Goal: Use online tool/utility: Utilize a website feature to perform a specific function

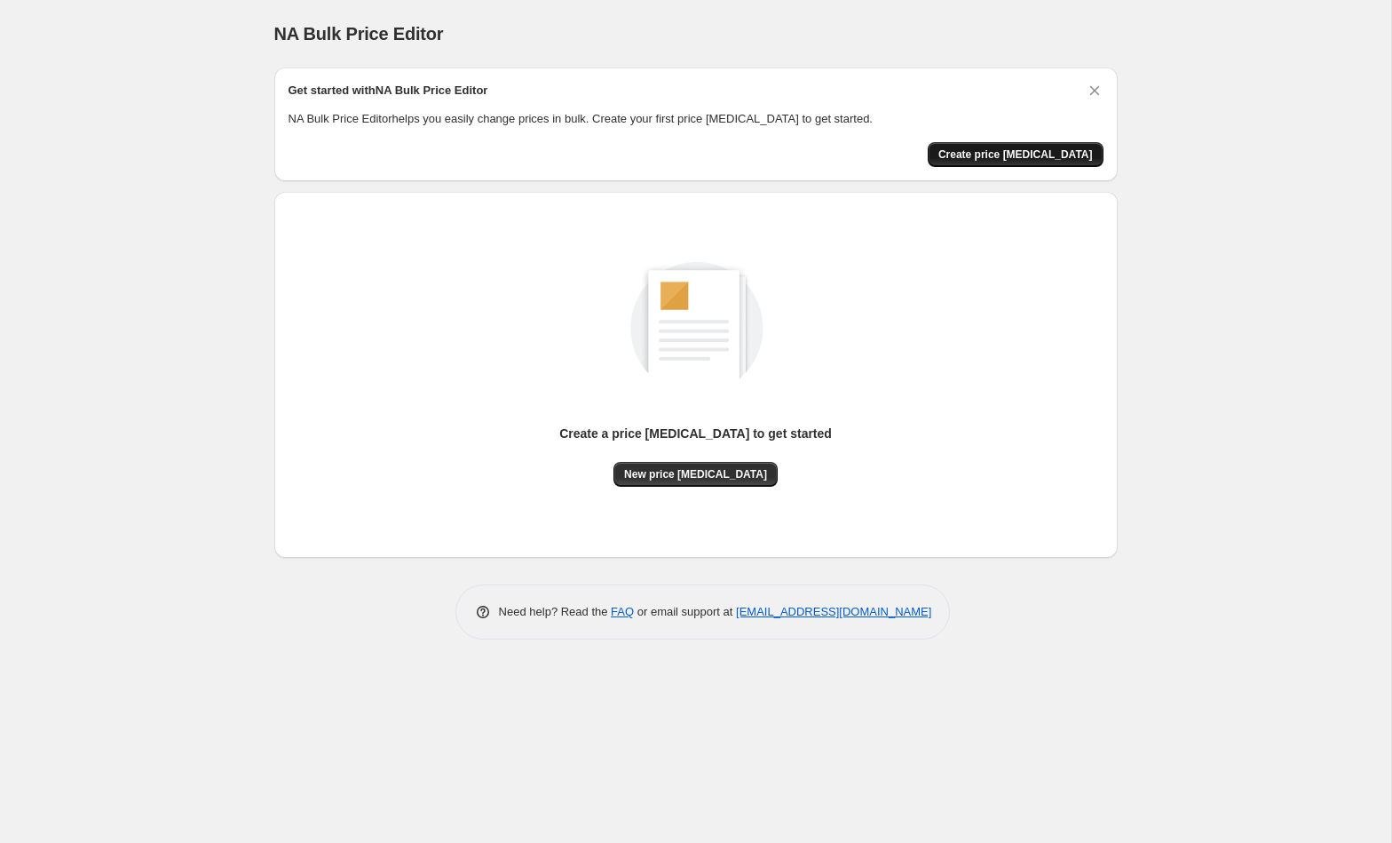
click at [1033, 152] on span "Create price [MEDICAL_DATA]" at bounding box center [1015, 154] width 154 height 14
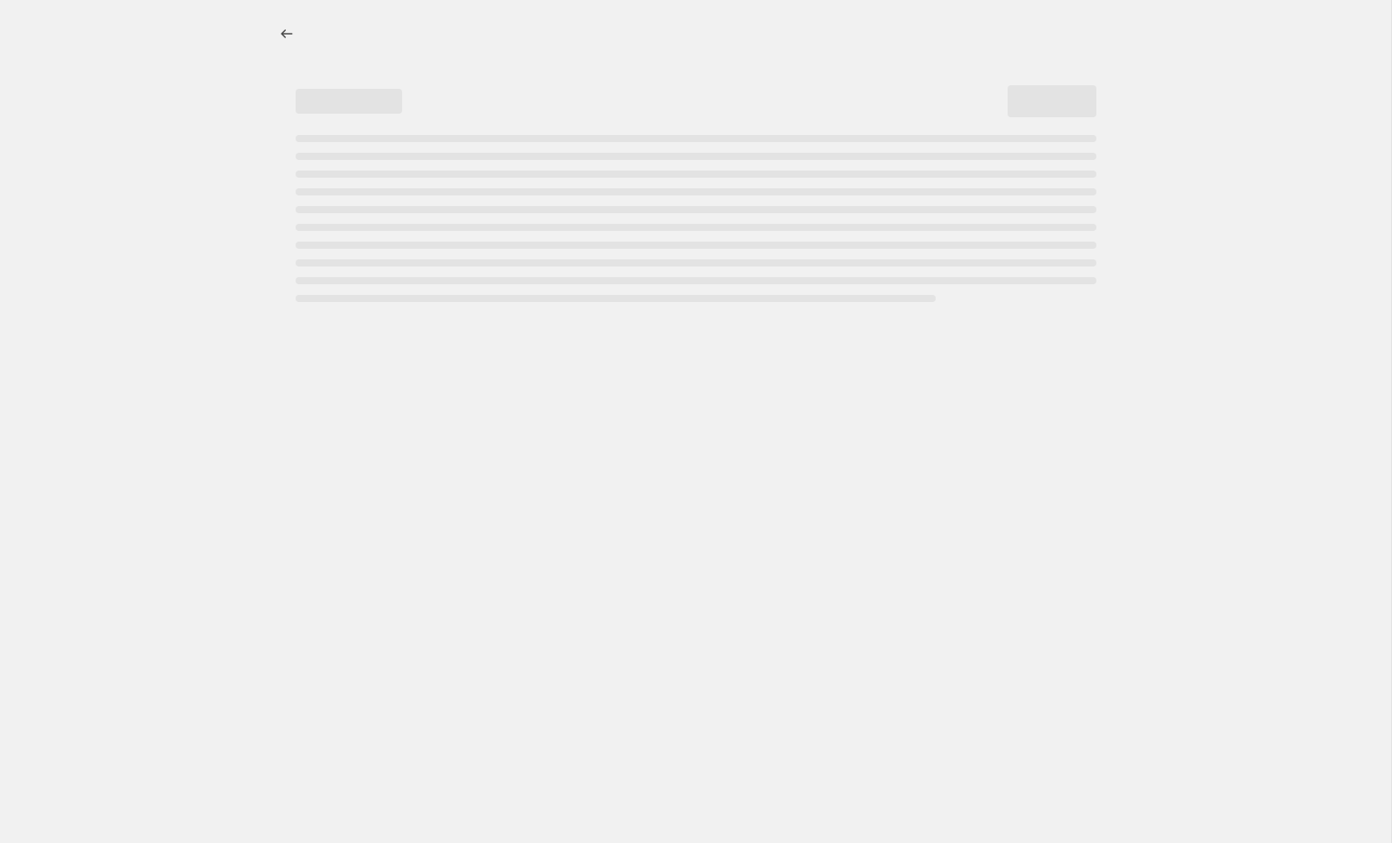
select select "percentage"
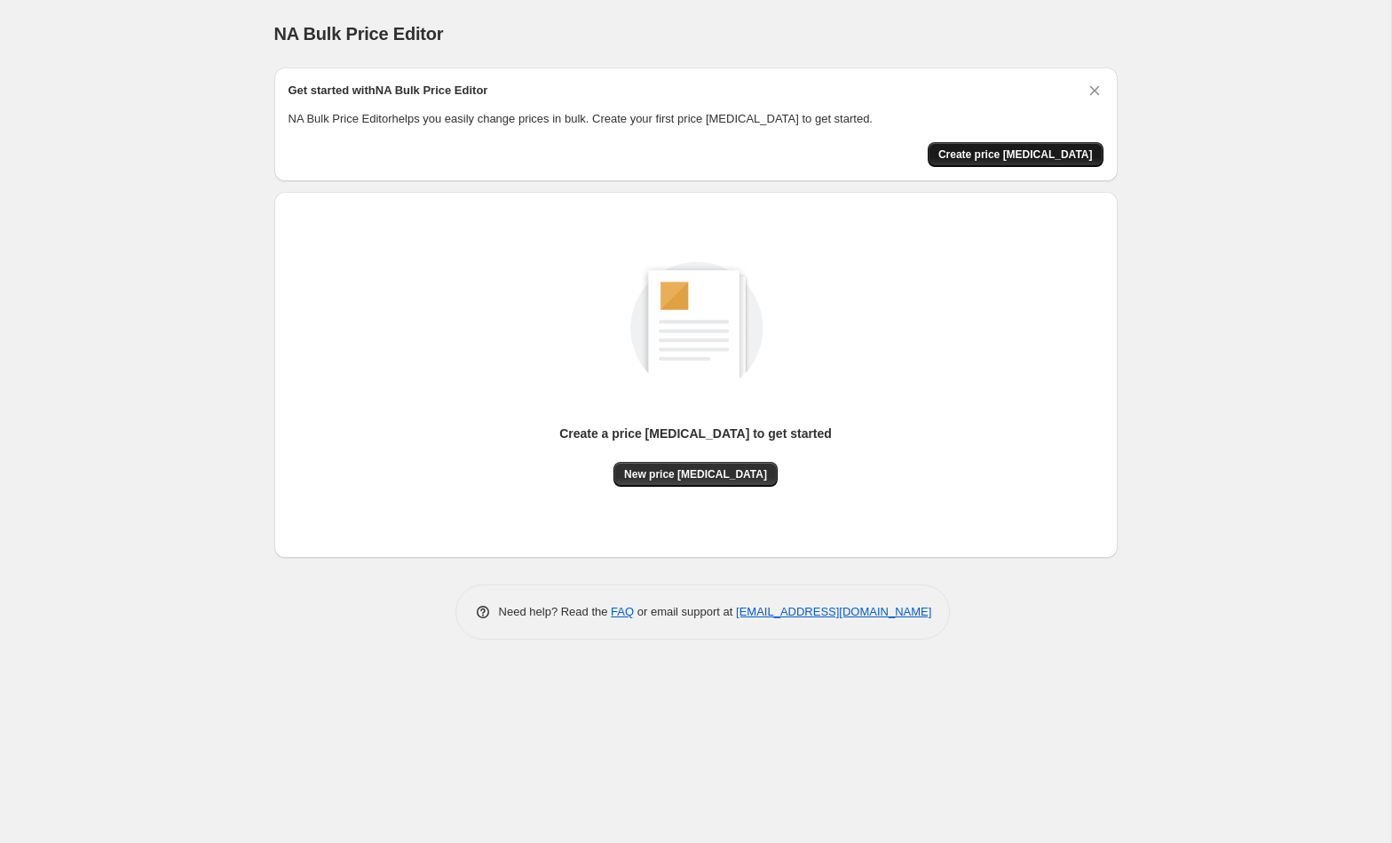
click at [1005, 158] on span "Create price [MEDICAL_DATA]" at bounding box center [1015, 154] width 154 height 14
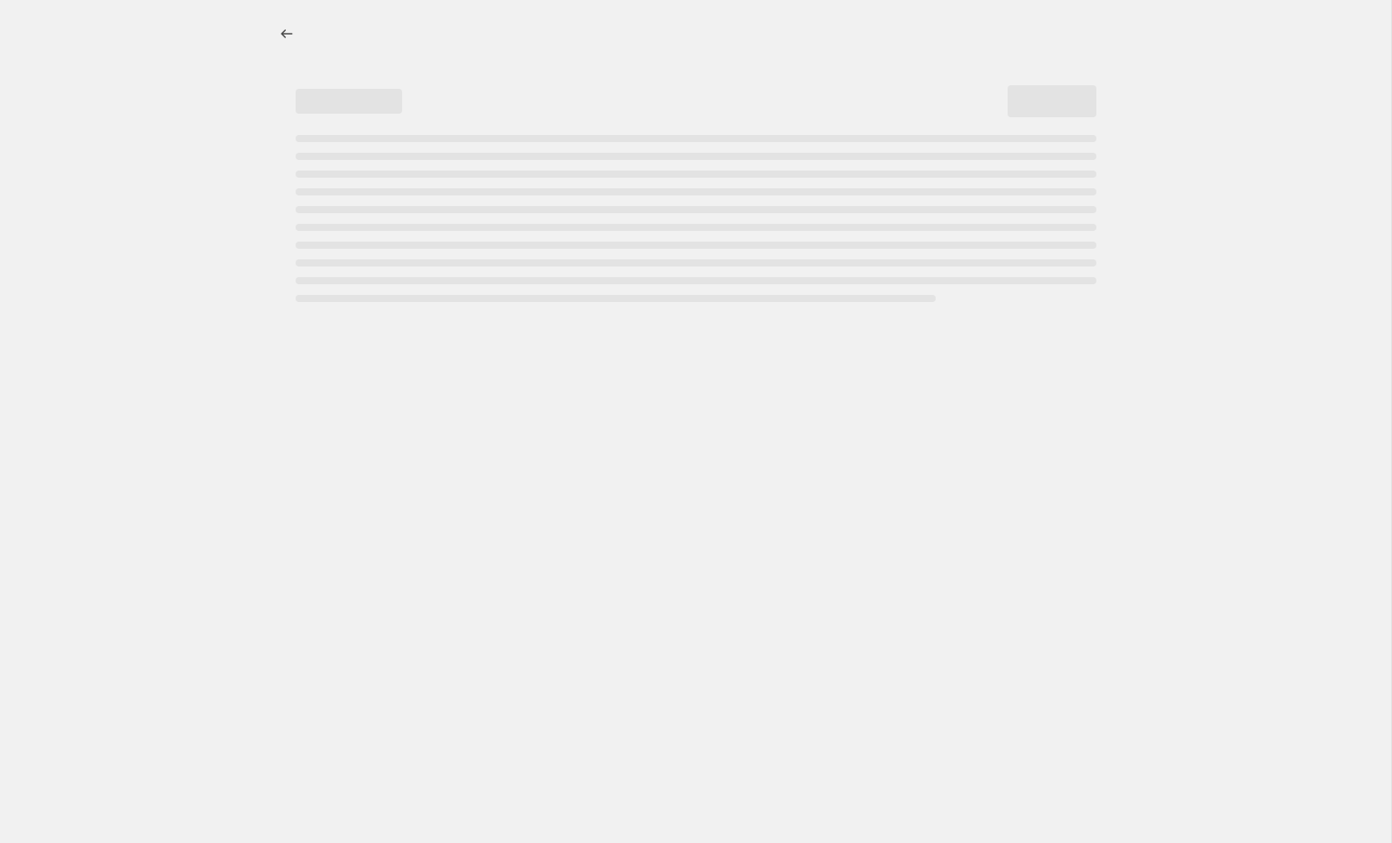
select select "percentage"
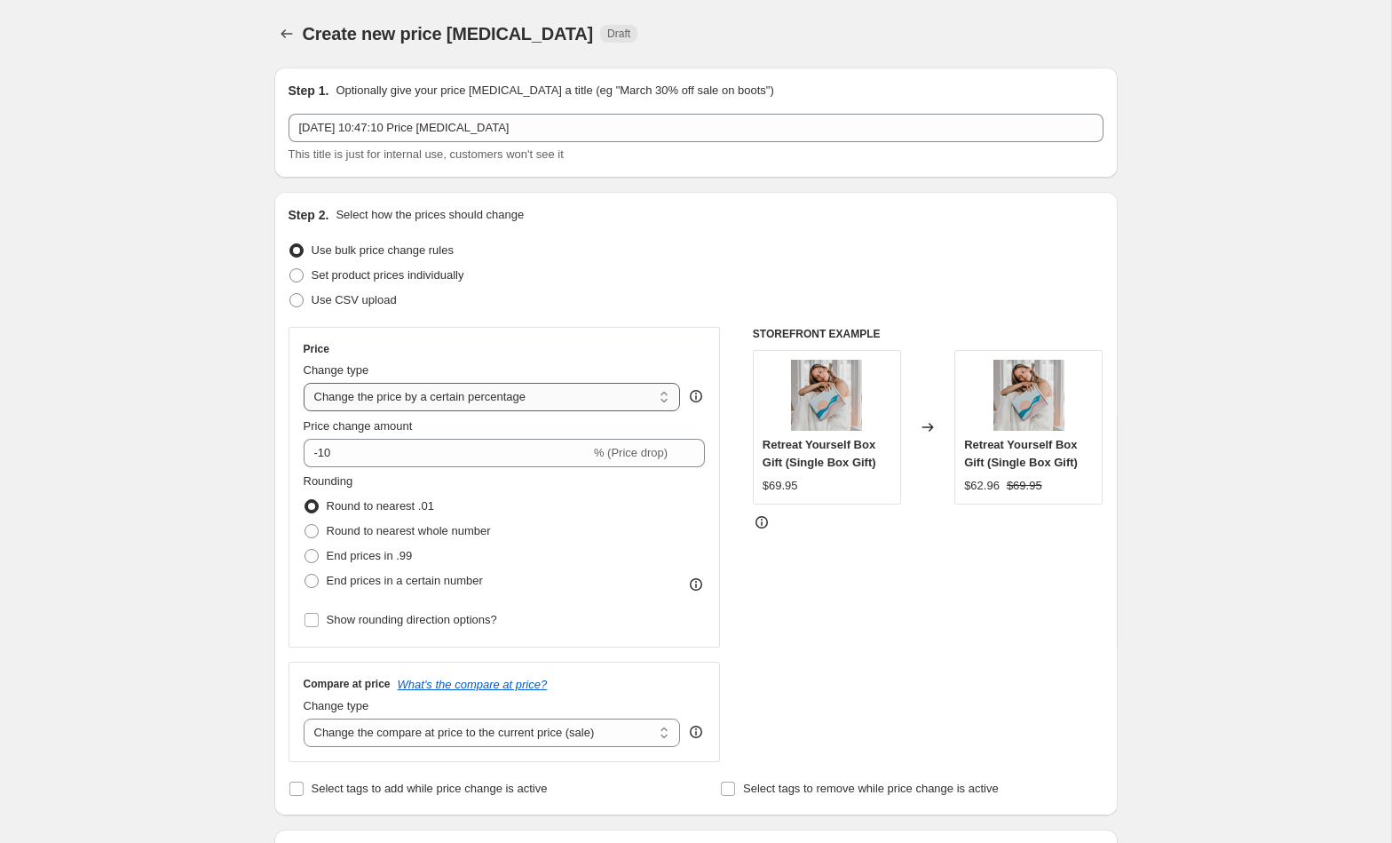
click at [569, 392] on select "Change the price to a certain amount Change the price by a certain amount Chang…" at bounding box center [492, 397] width 377 height 28
click at [304, 383] on select "Change the price to a certain amount Change the price by a certain amount Chang…" at bounding box center [492, 397] width 377 height 28
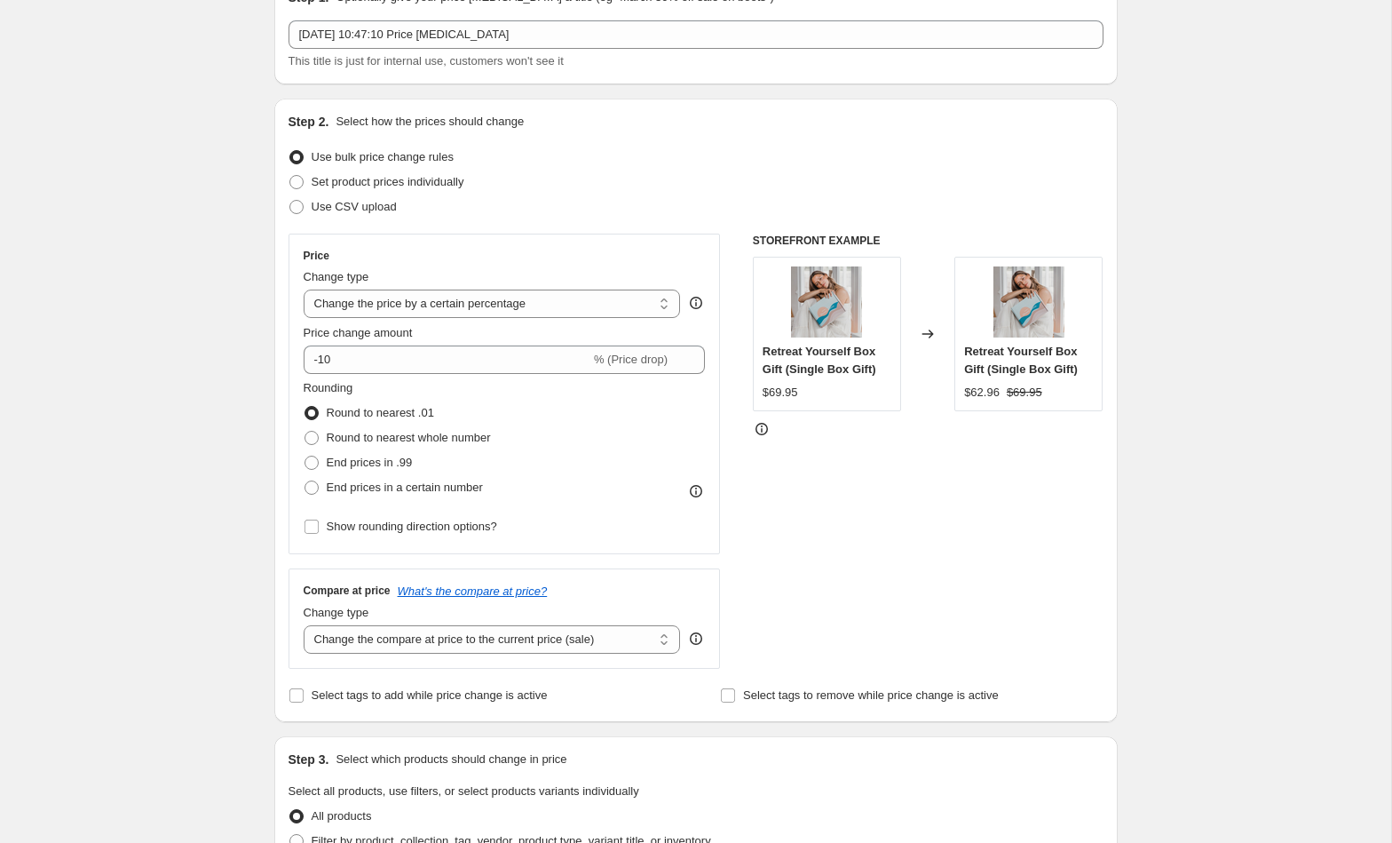
scroll to position [175, 0]
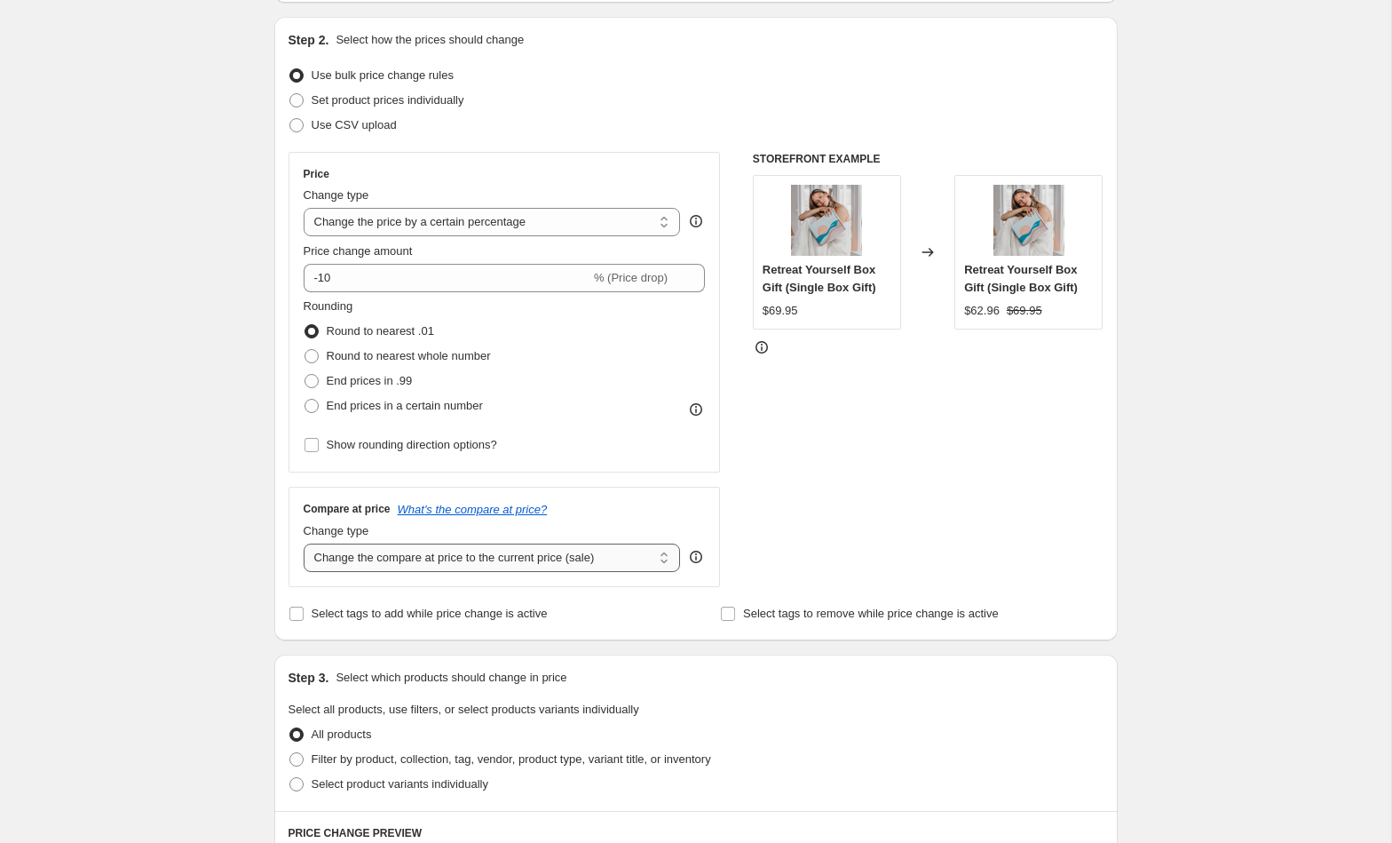
click at [464, 559] on select "Change the compare at price to the current price (sale) Change the compare at p…" at bounding box center [492, 557] width 377 height 28
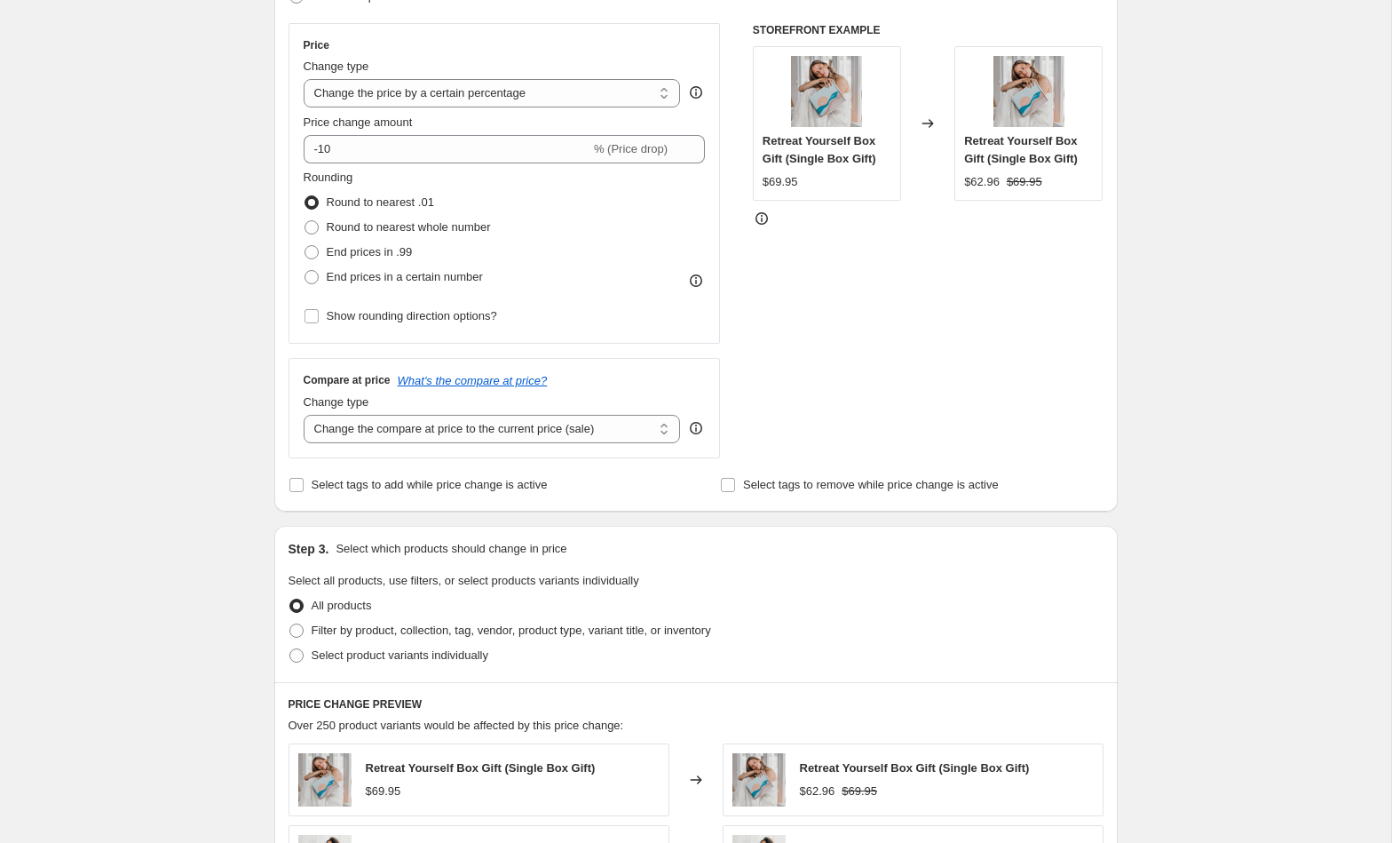
scroll to position [392, 0]
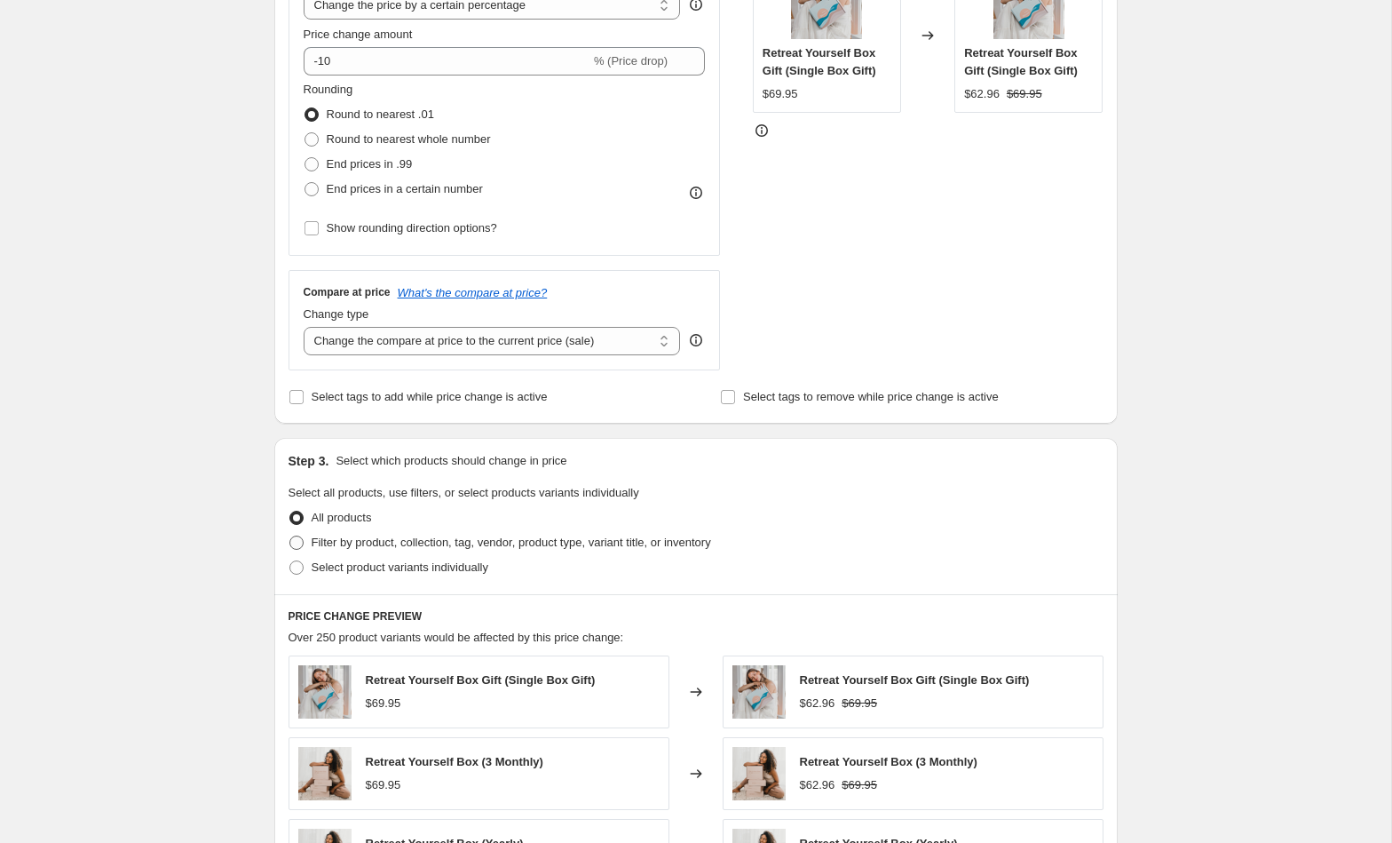
click at [408, 545] on span "Filter by product, collection, tag, vendor, product type, variant title, or inv…" at bounding box center [512, 541] width 400 height 13
click at [290, 536] on input "Filter by product, collection, tag, vendor, product type, variant title, or inv…" at bounding box center [289, 535] width 1 height 1
radio input "true"
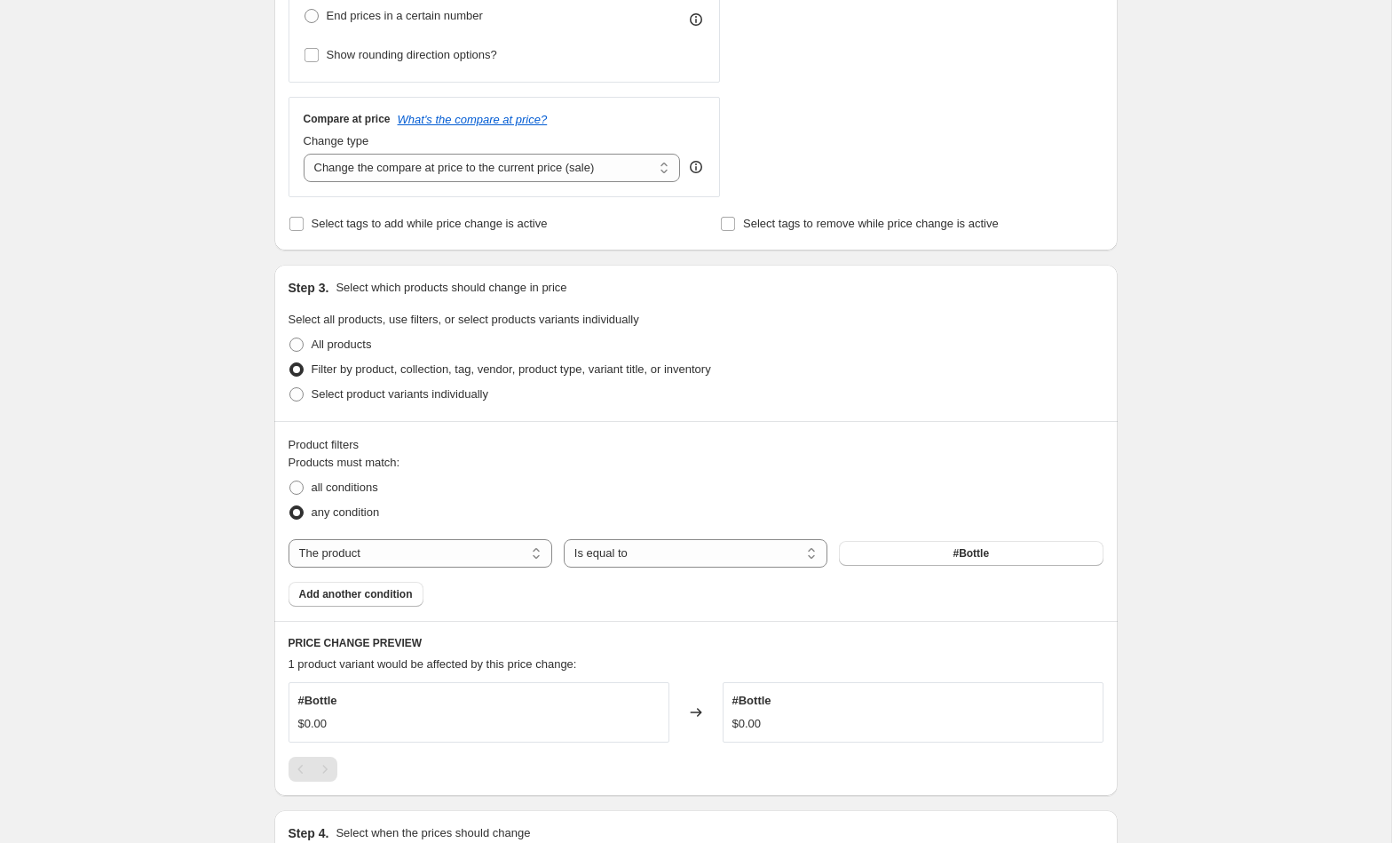
scroll to position [623, 0]
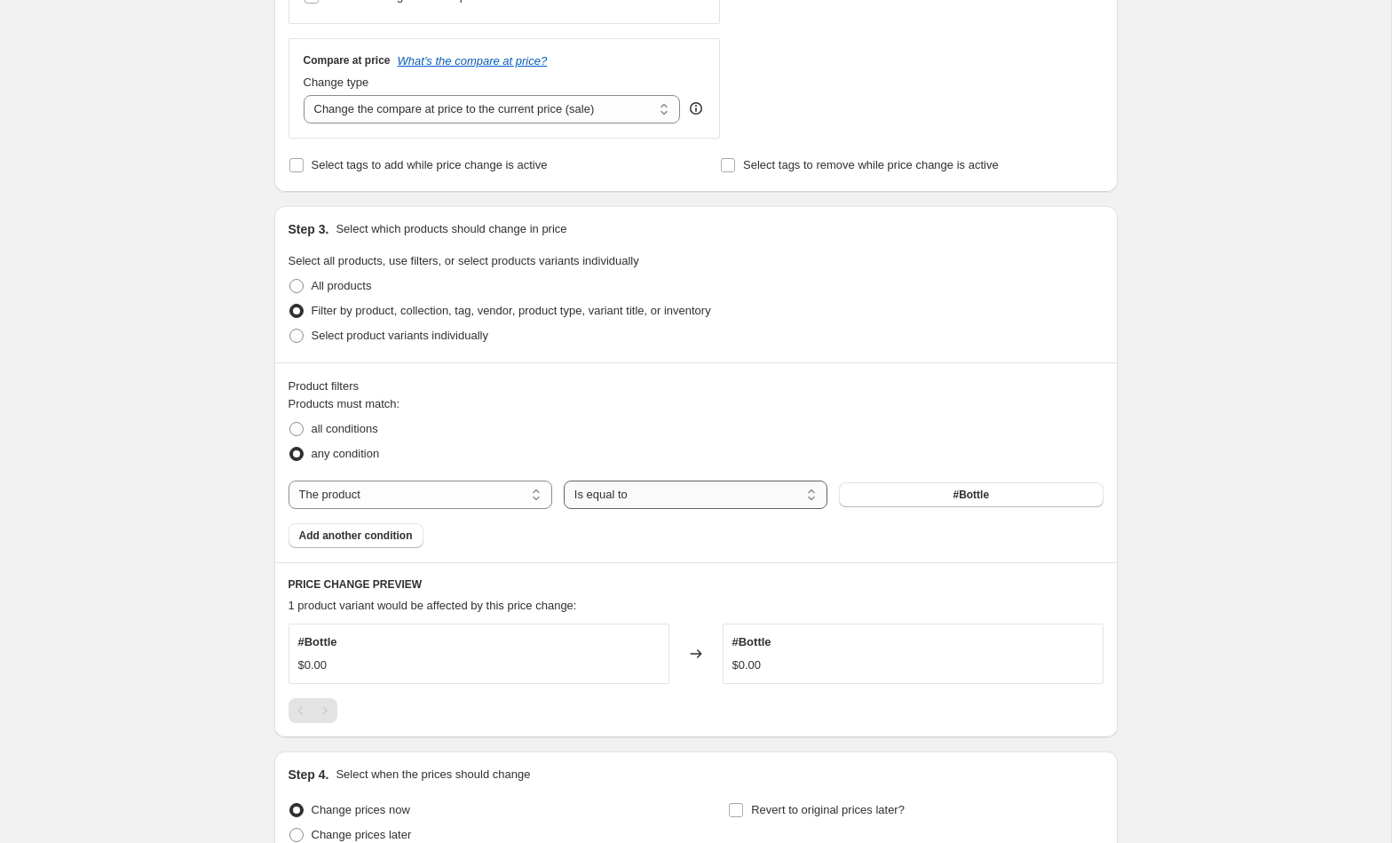
click at [792, 487] on select "Is equal to Is not equal to" at bounding box center [696, 494] width 264 height 28
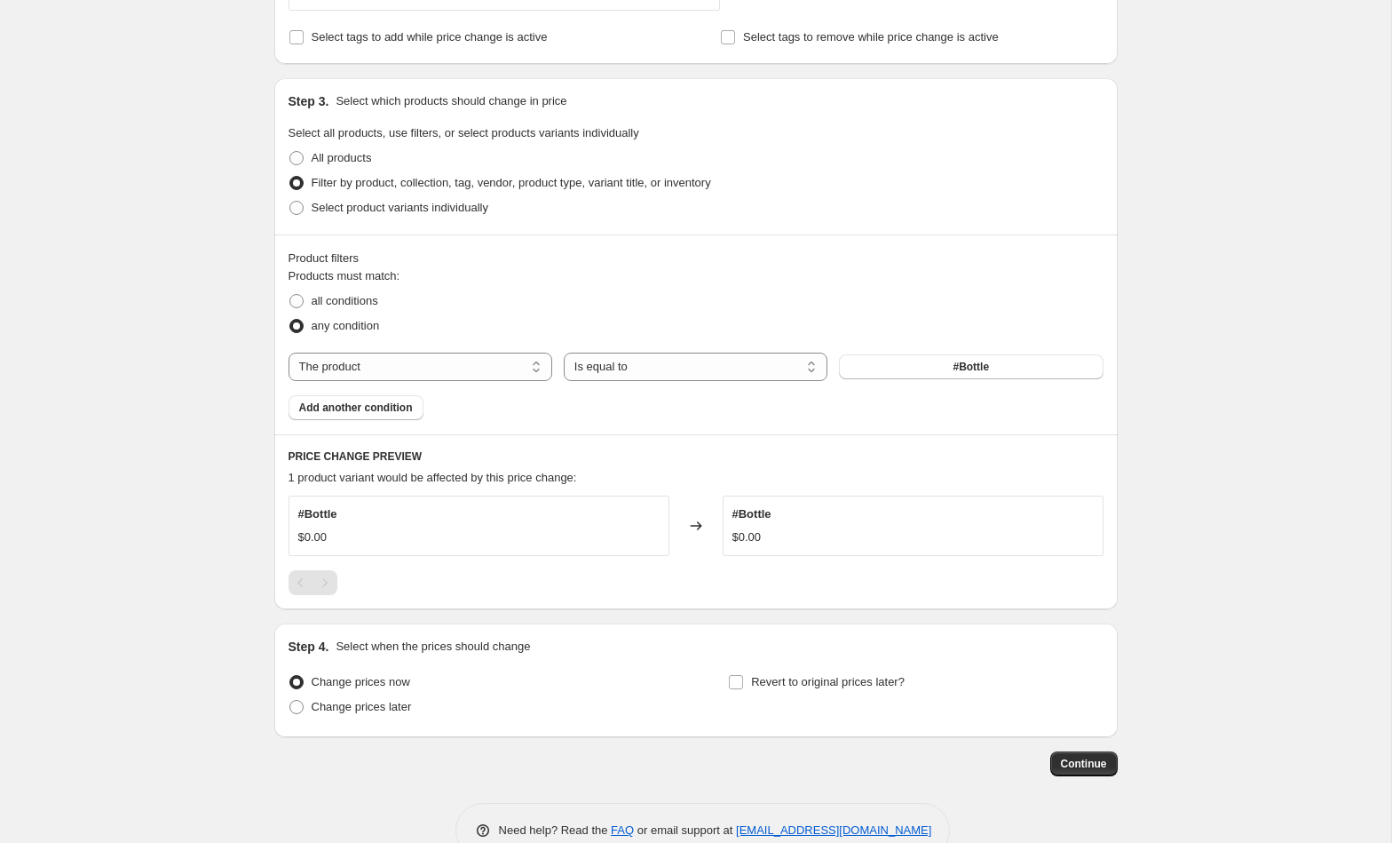
scroll to position [677, 0]
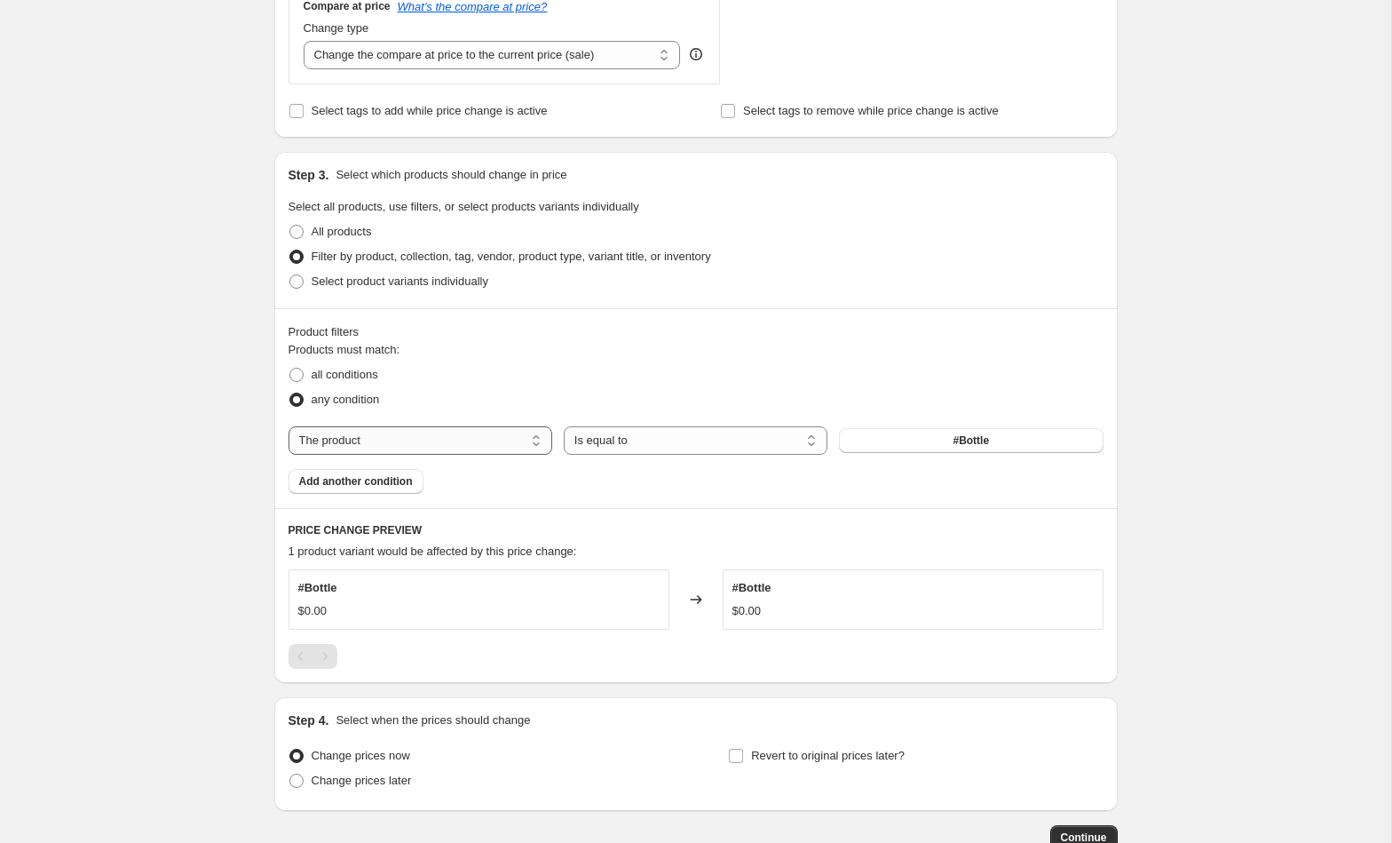
click at [479, 433] on select "The product The product's collection The product's tag The product's vendor The…" at bounding box center [421, 440] width 264 height 28
select select "collection"
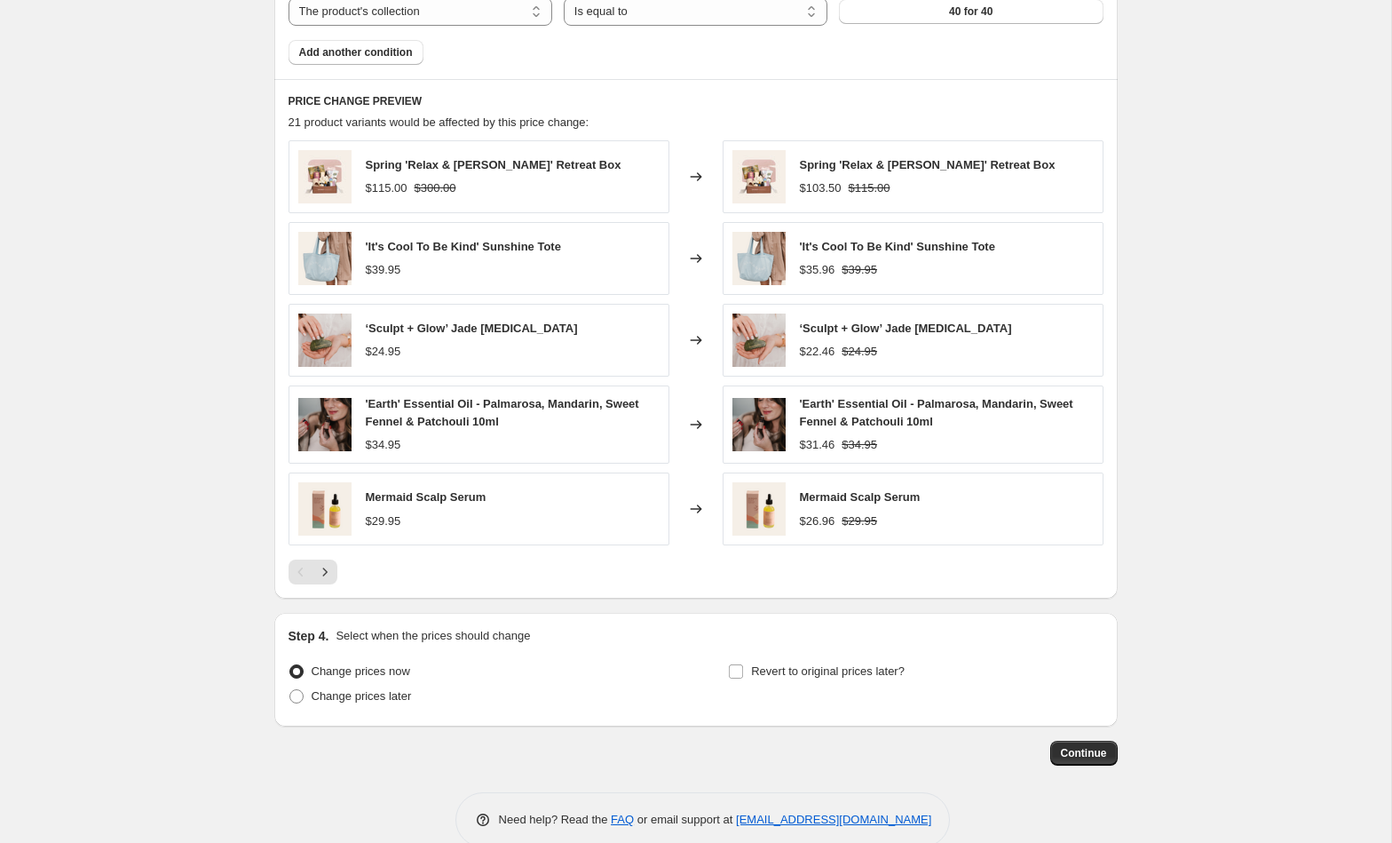
scroll to position [0, 0]
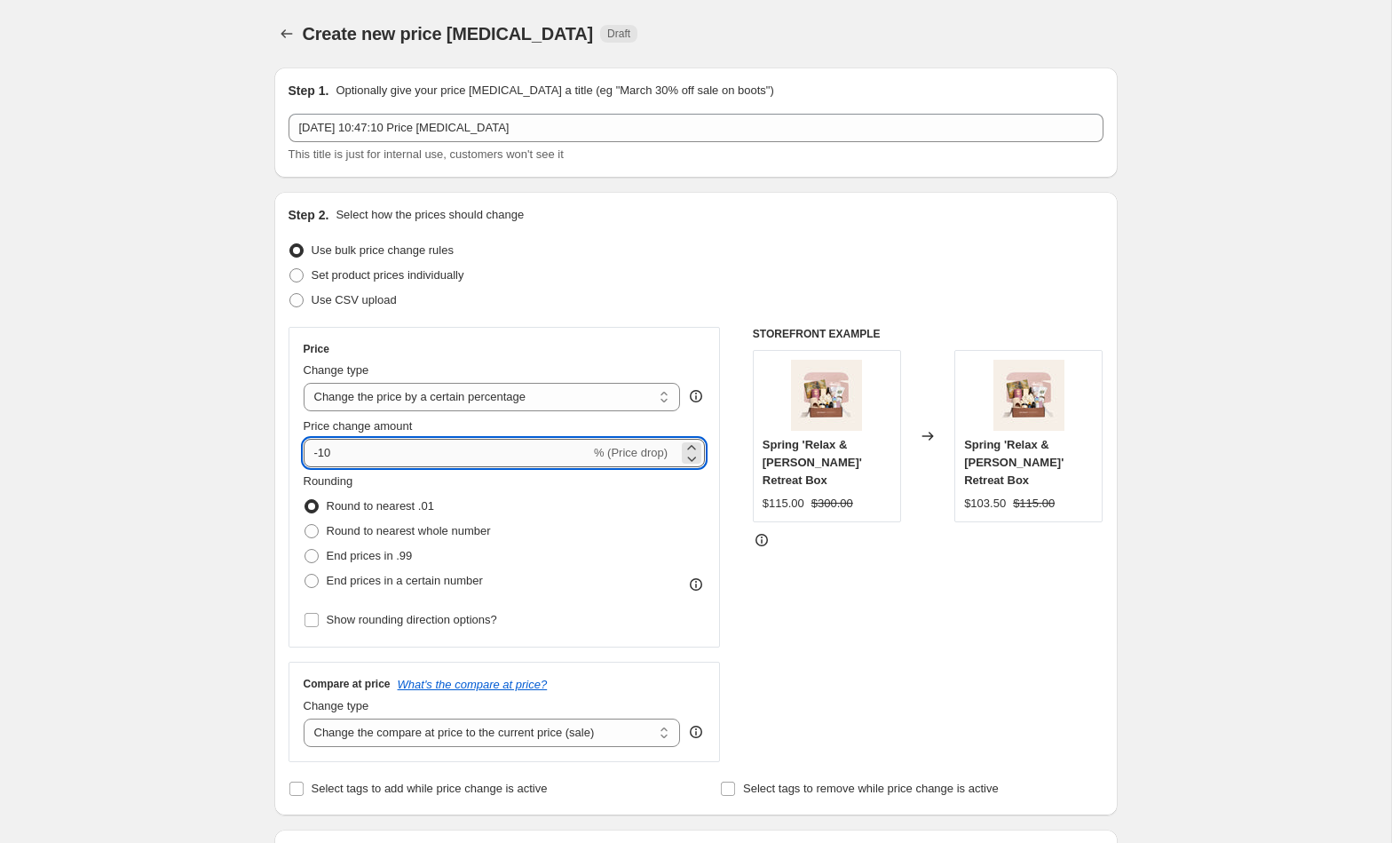
click at [358, 459] on input "-10" at bounding box center [447, 453] width 287 height 28
type input "-1"
type input "-40"
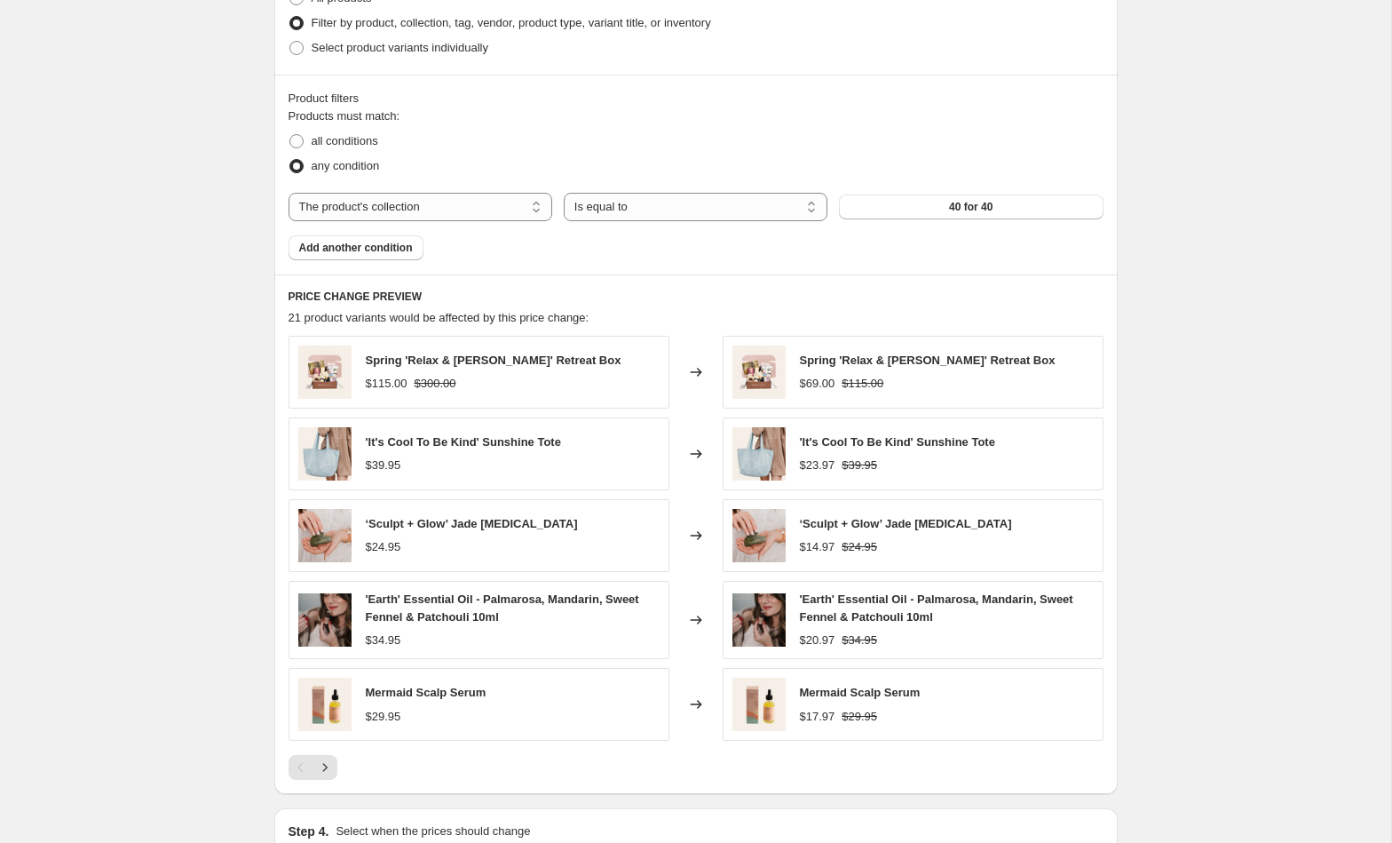
scroll to position [1008, 0]
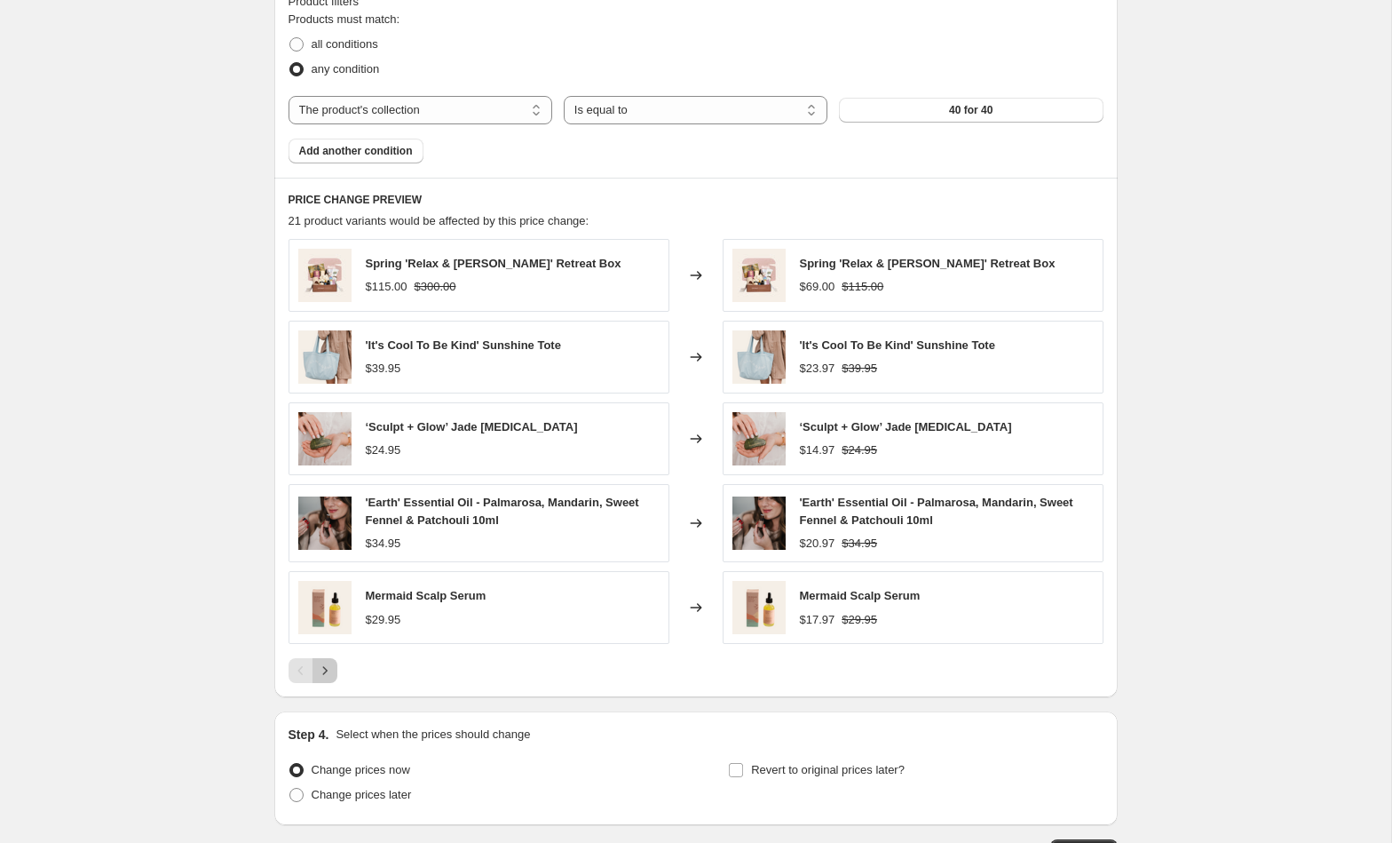
click at [325, 664] on icon "Next" at bounding box center [325, 670] width 18 height 18
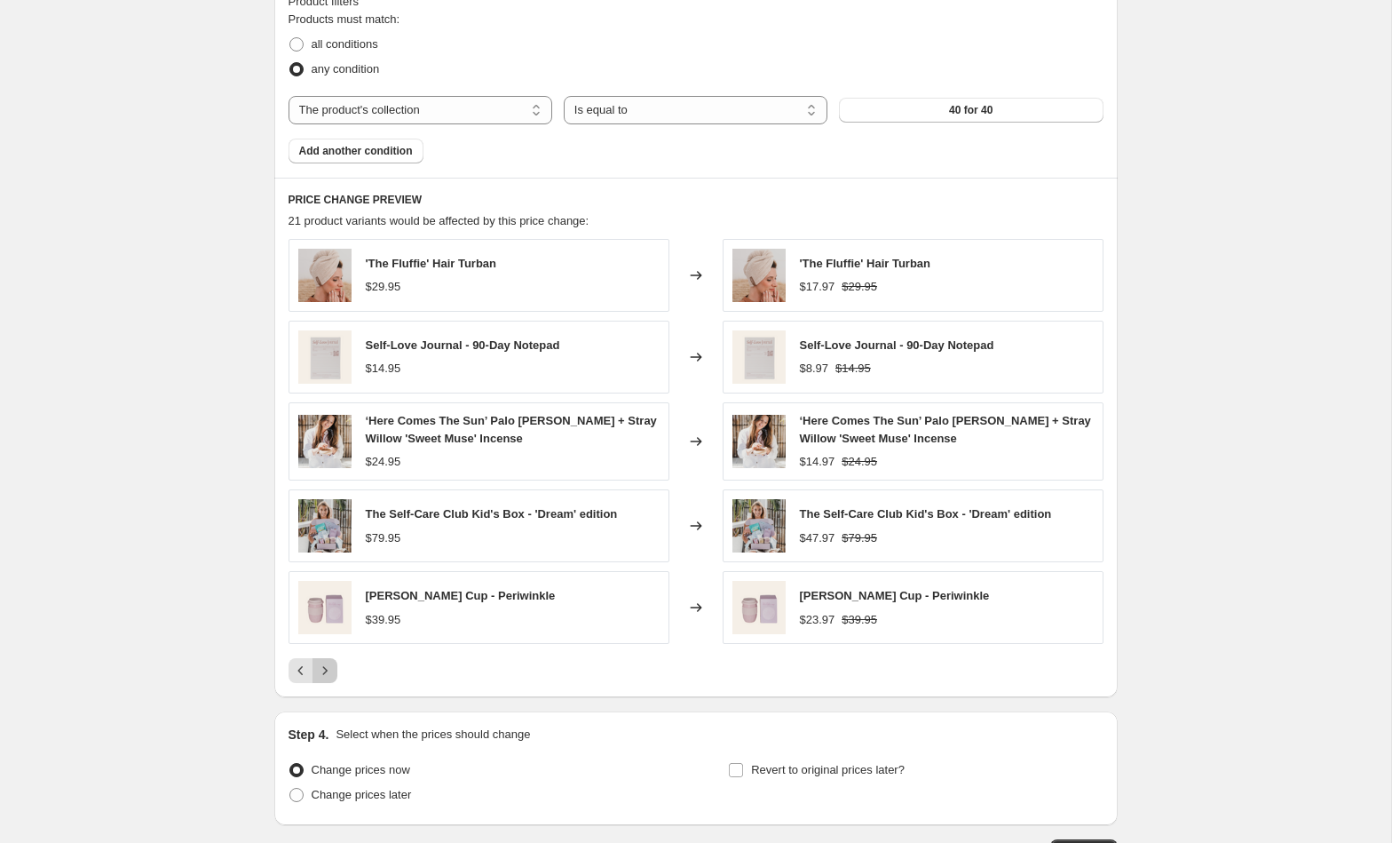
click at [320, 663] on icon "Next" at bounding box center [325, 670] width 18 height 18
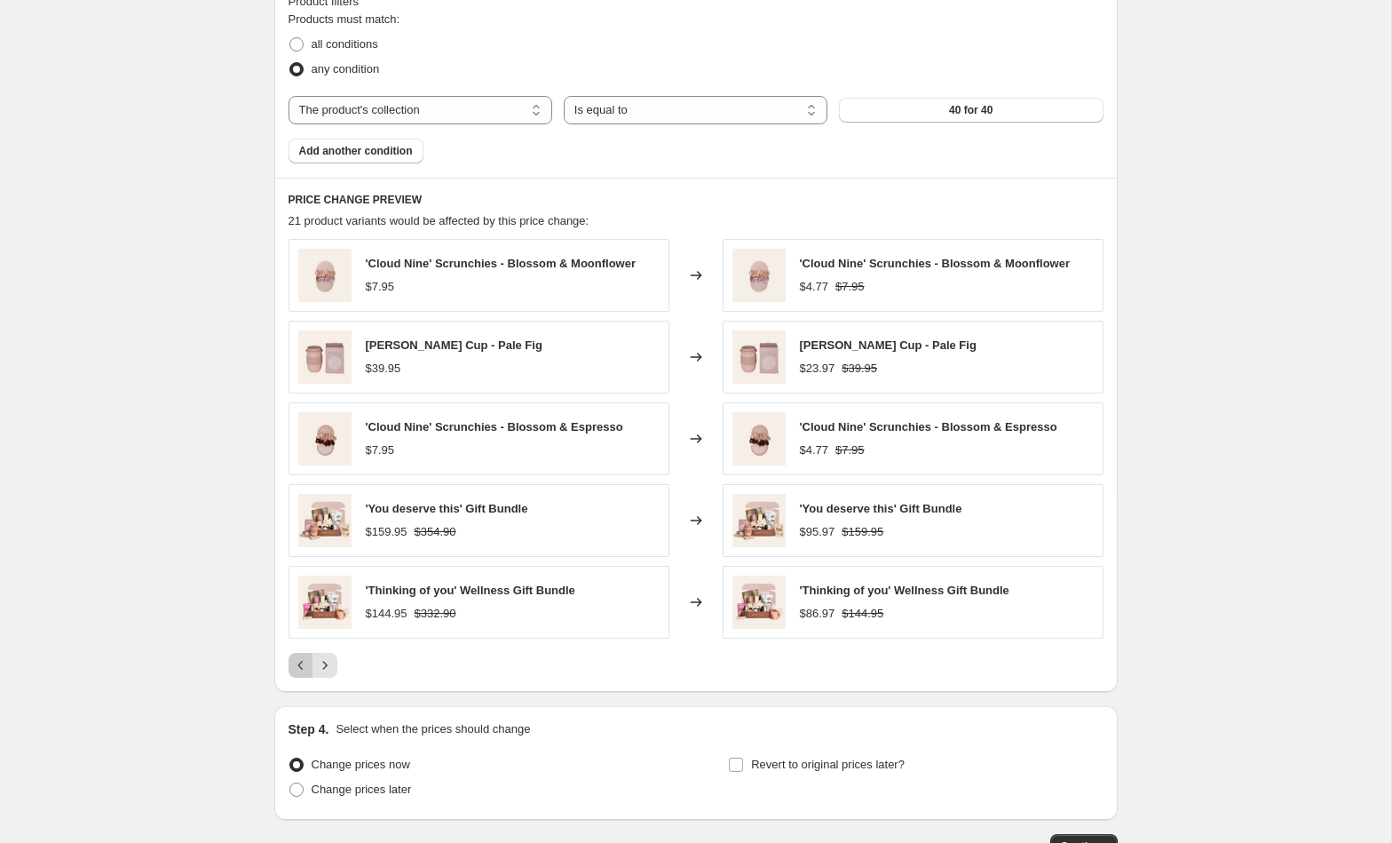
click at [295, 659] on icon "Previous" at bounding box center [301, 665] width 18 height 18
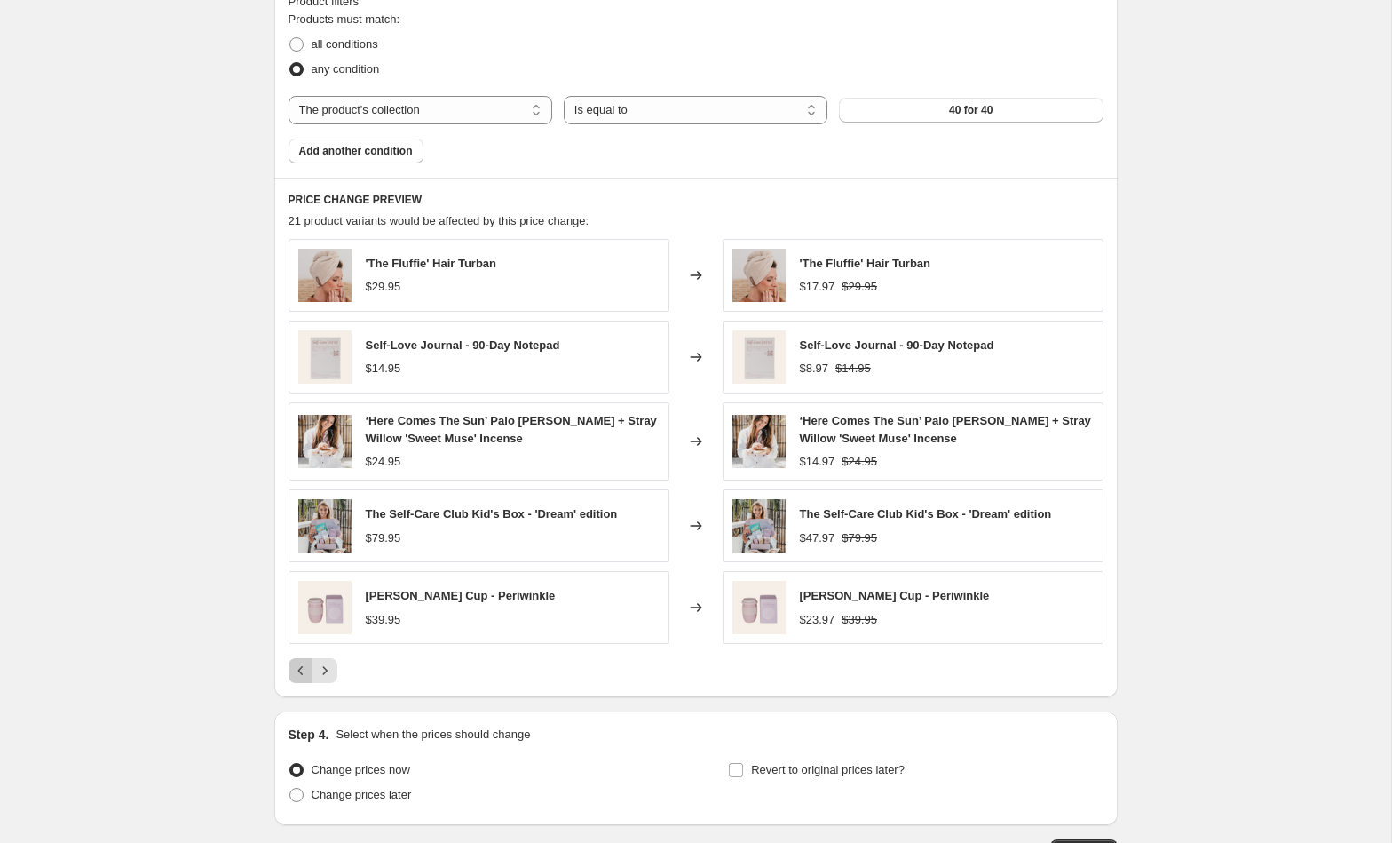
click at [295, 661] on icon "Previous" at bounding box center [301, 670] width 18 height 18
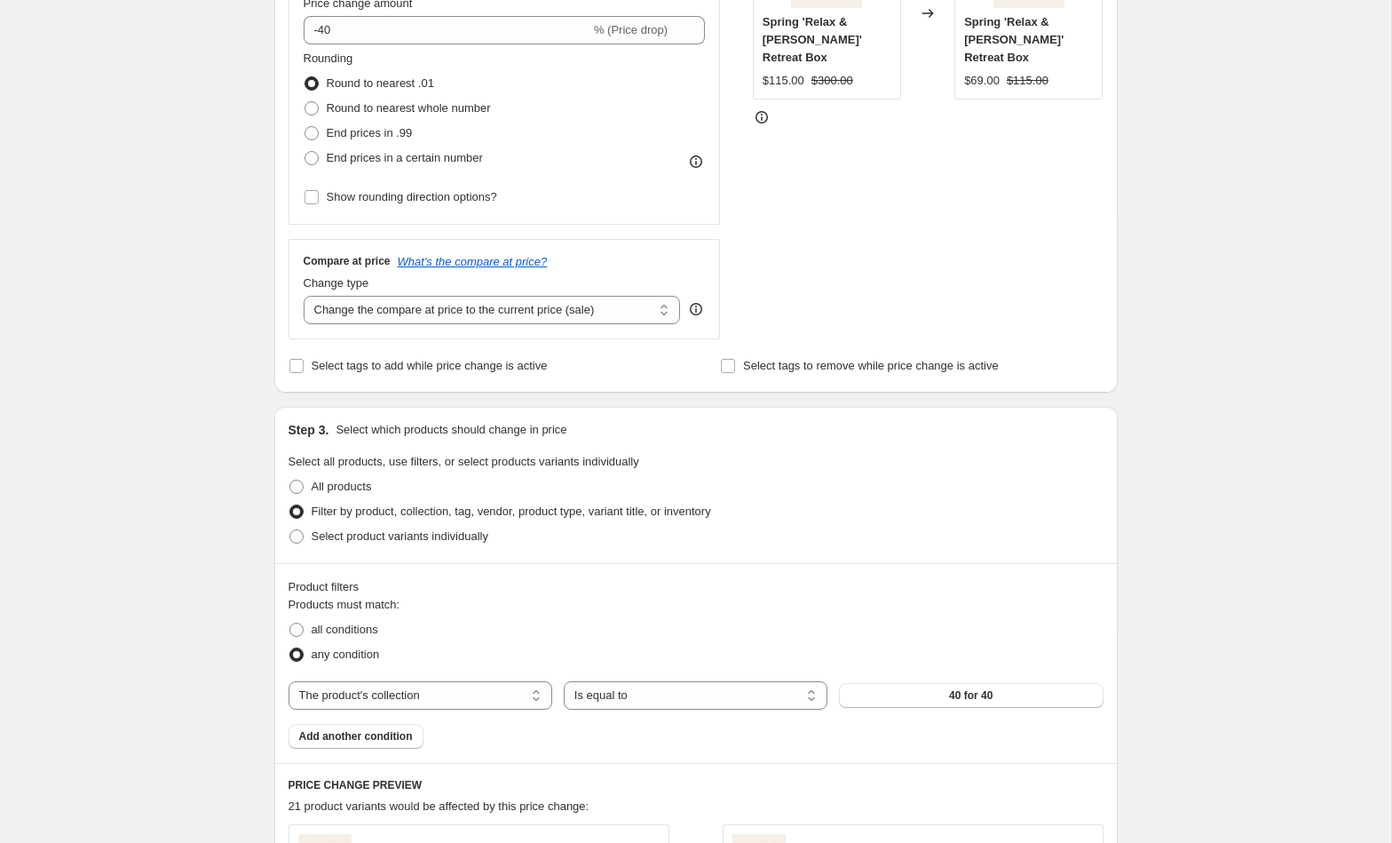
scroll to position [0, 0]
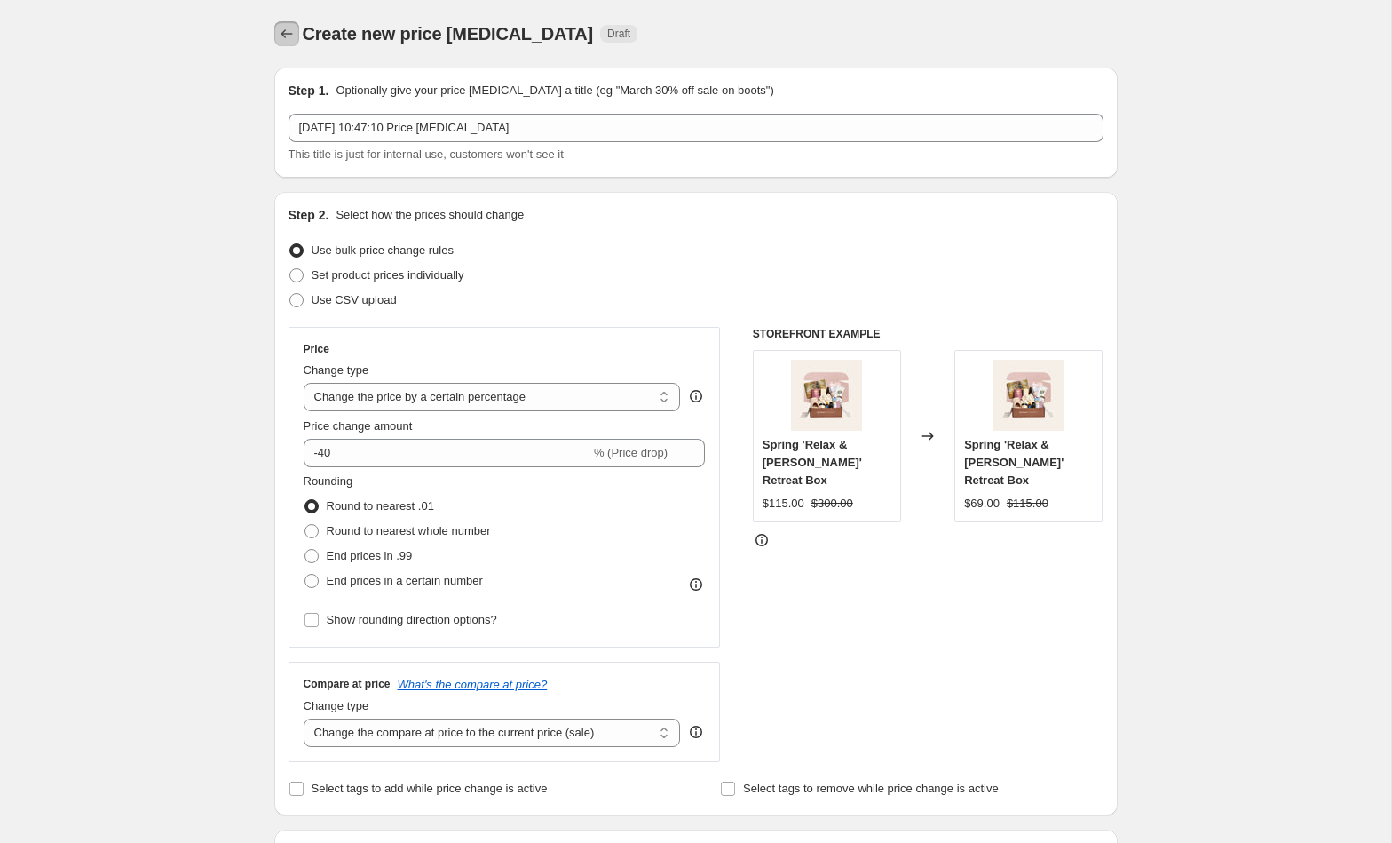
click at [284, 30] on icon "Price change jobs" at bounding box center [287, 34] width 18 height 18
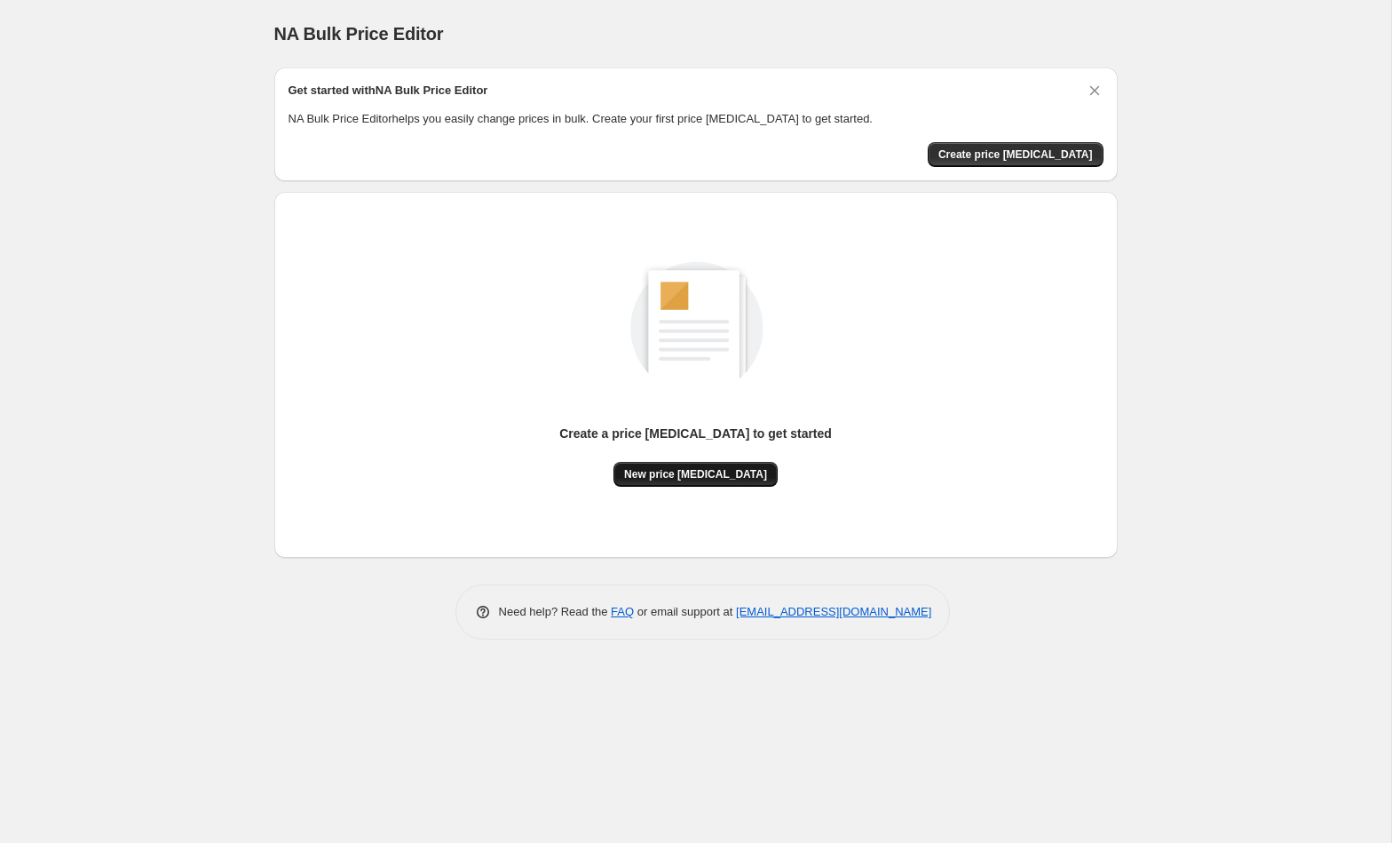
click at [675, 471] on span "New price [MEDICAL_DATA]" at bounding box center [695, 474] width 143 height 14
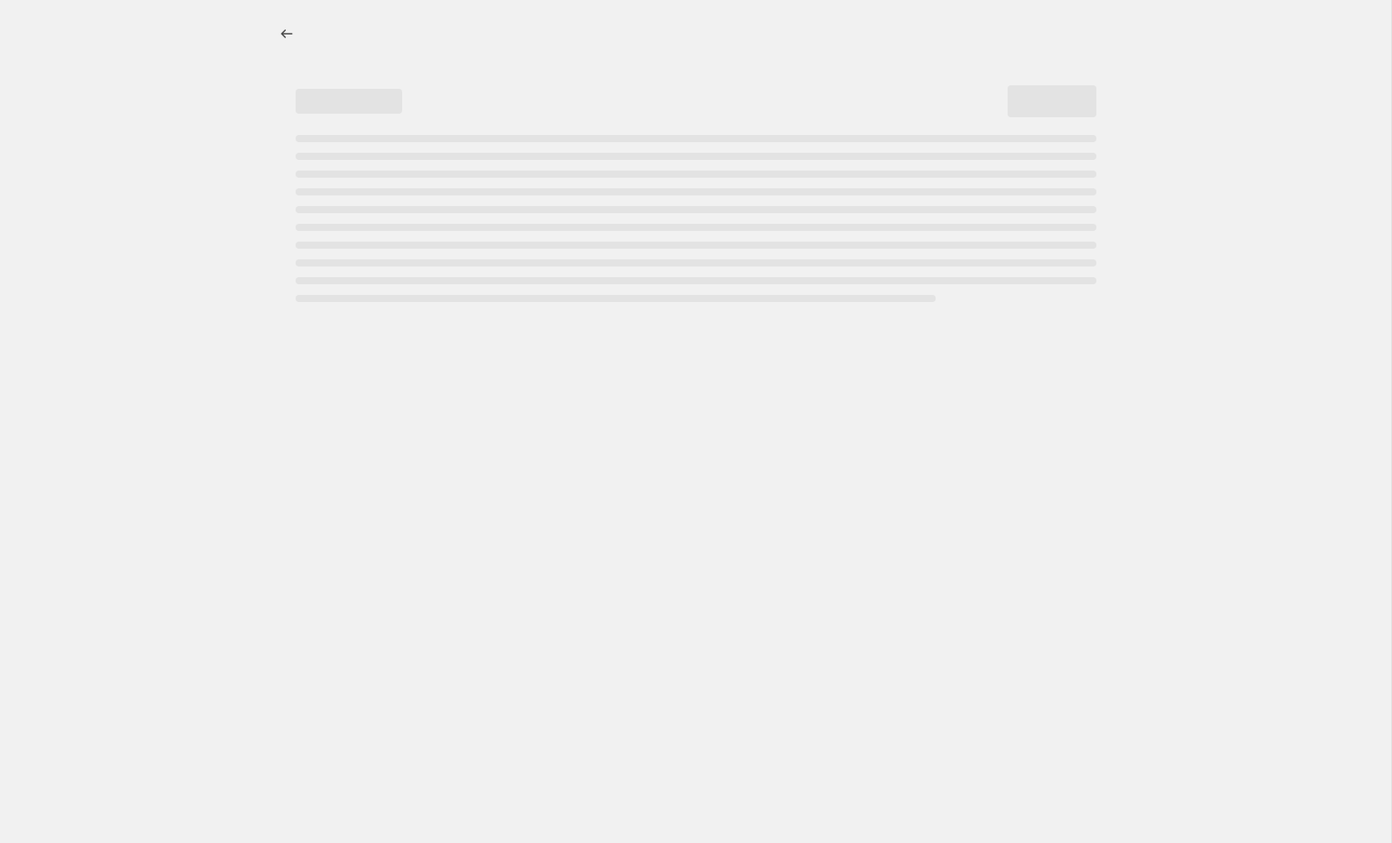
select select "percentage"
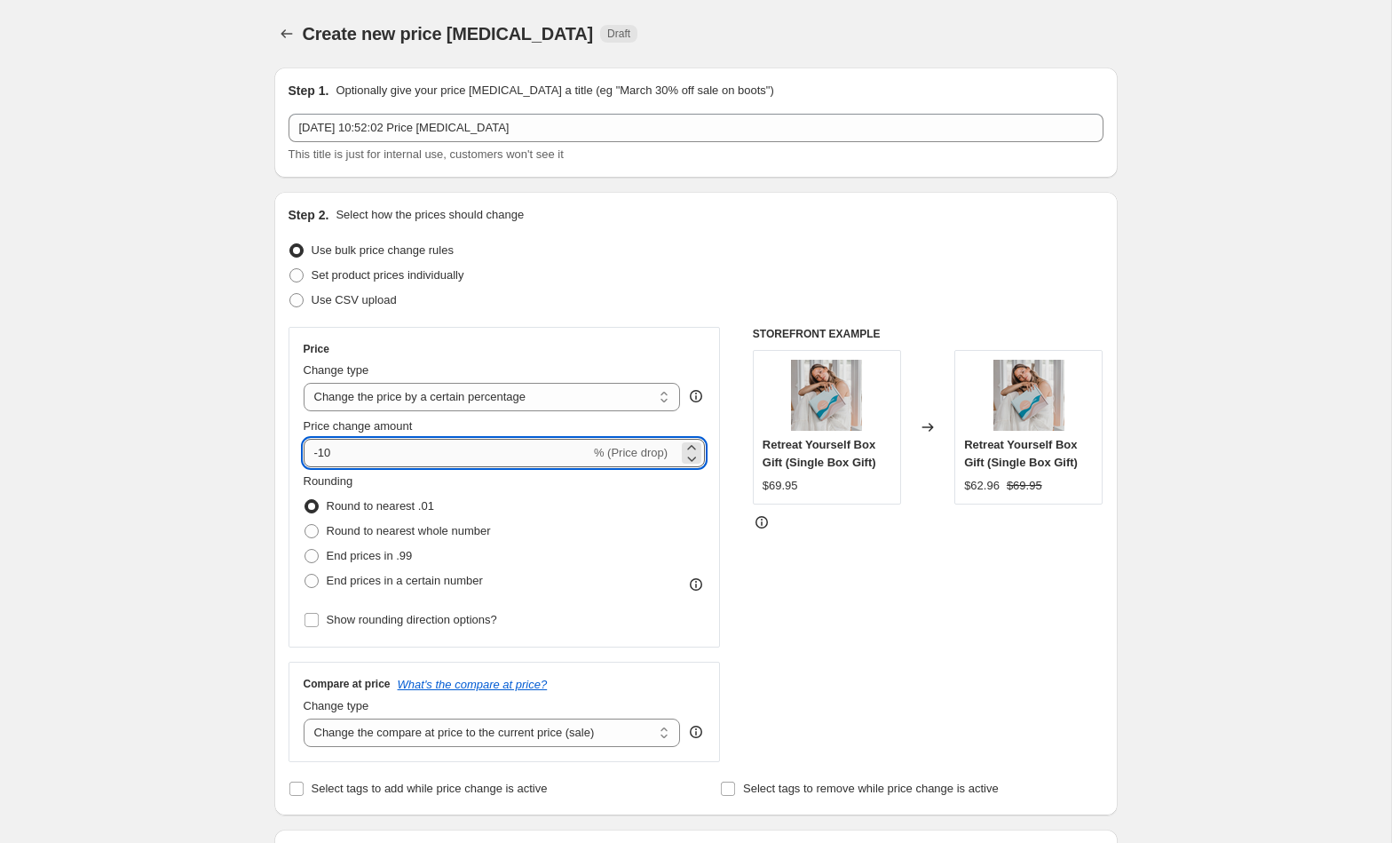
click at [379, 457] on input "-10" at bounding box center [447, 453] width 287 height 28
type input "-1"
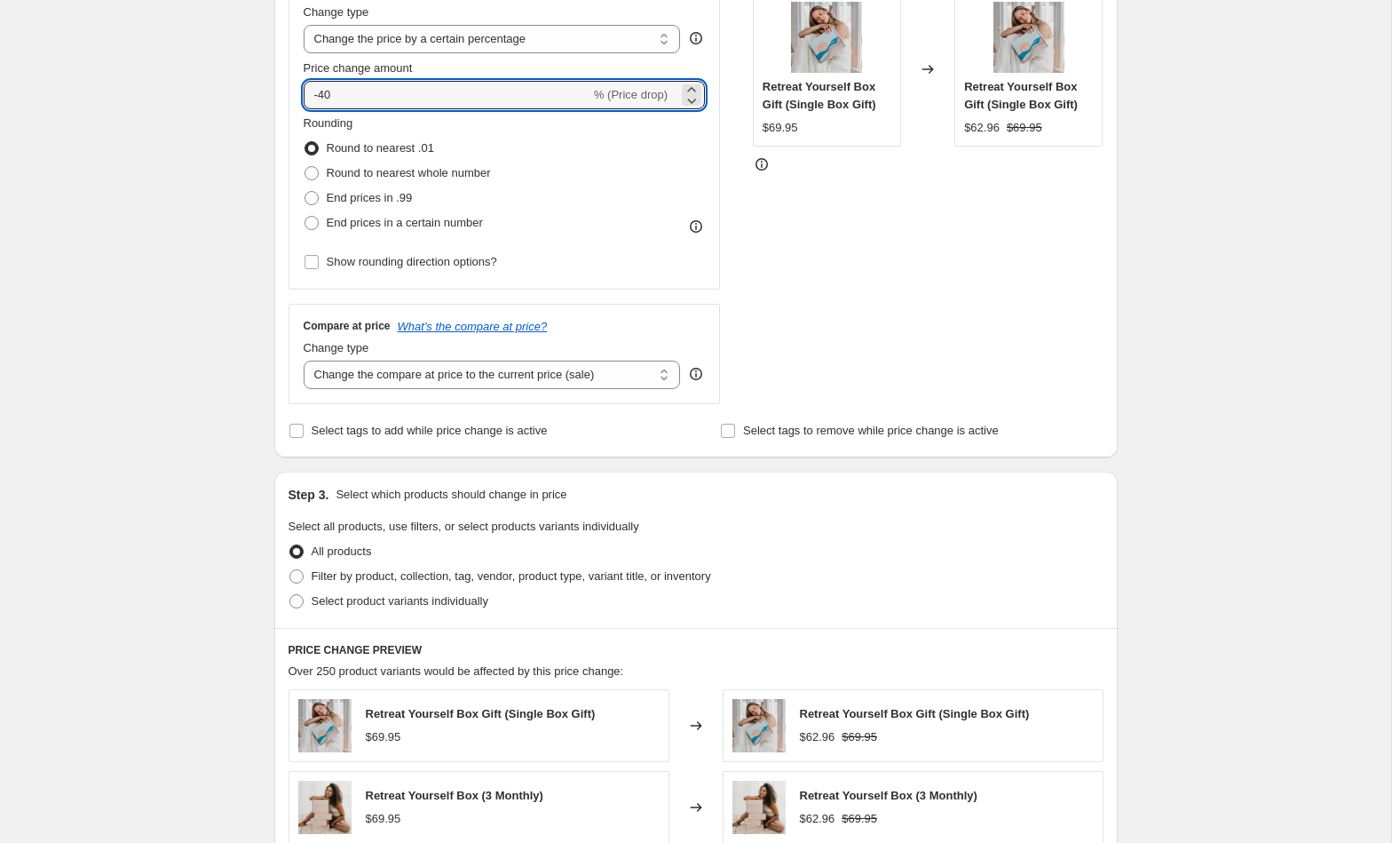
scroll to position [449, 0]
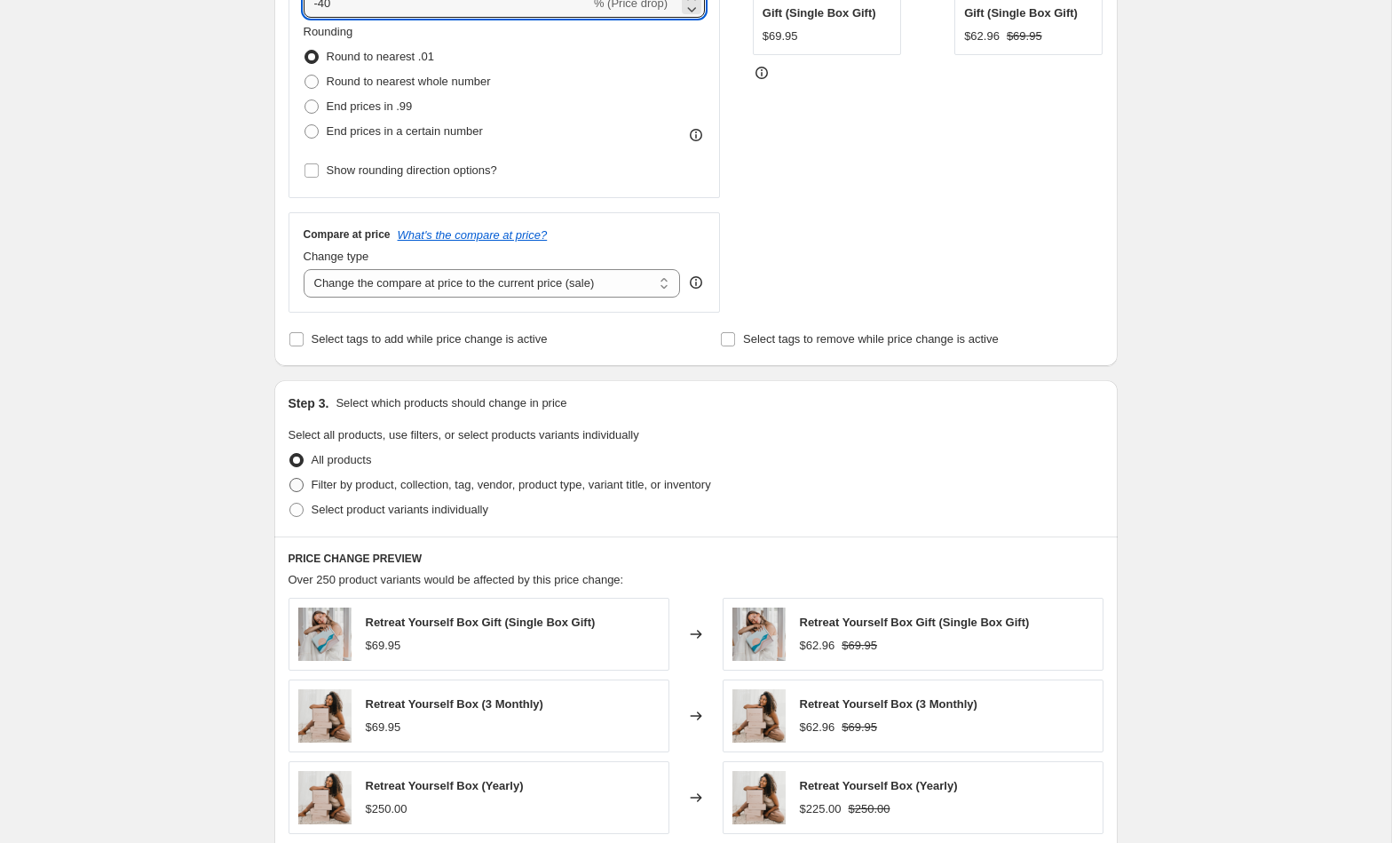
type input "-40"
click at [423, 487] on span "Filter by product, collection, tag, vendor, product type, variant title, or inv…" at bounding box center [512, 484] width 400 height 13
click at [290, 479] on input "Filter by product, collection, tag, vendor, product type, variant title, or inv…" at bounding box center [289, 478] width 1 height 1
radio input "true"
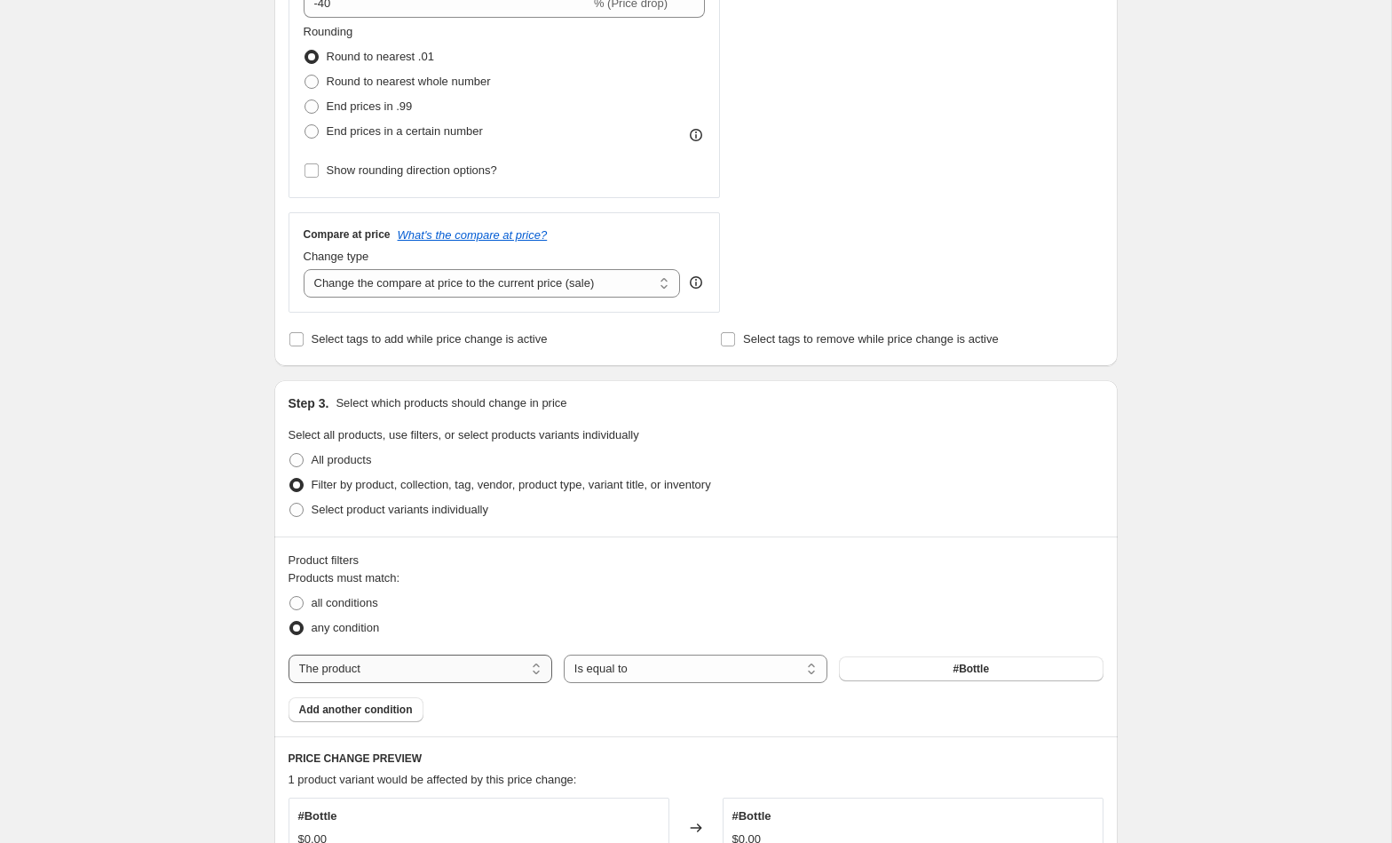
click at [423, 662] on select "The product The product's collection The product's tag The product's vendor The…" at bounding box center [421, 668] width 264 height 28
select select "collection"
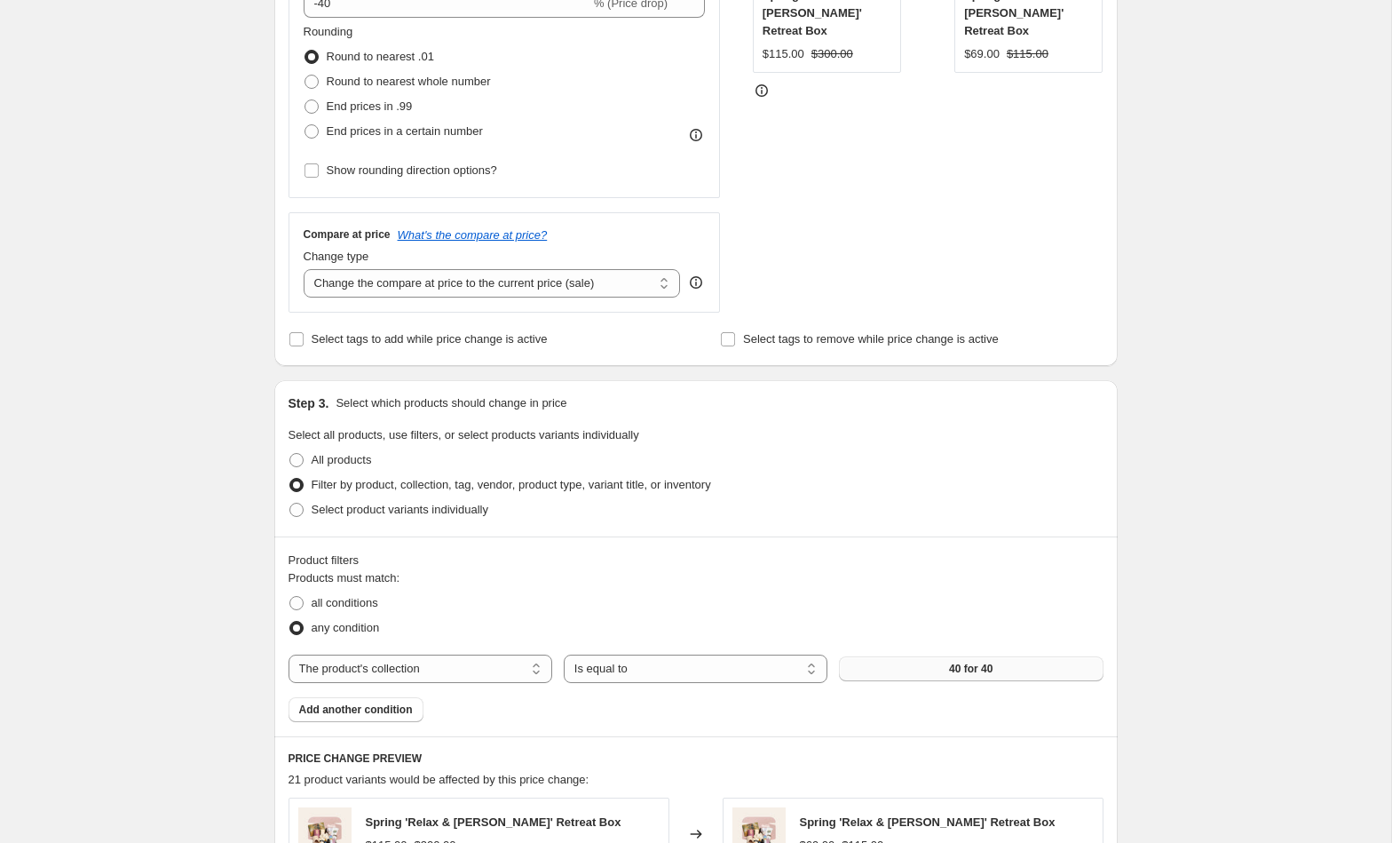
click at [985, 669] on span "40 for 40" at bounding box center [971, 668] width 44 height 14
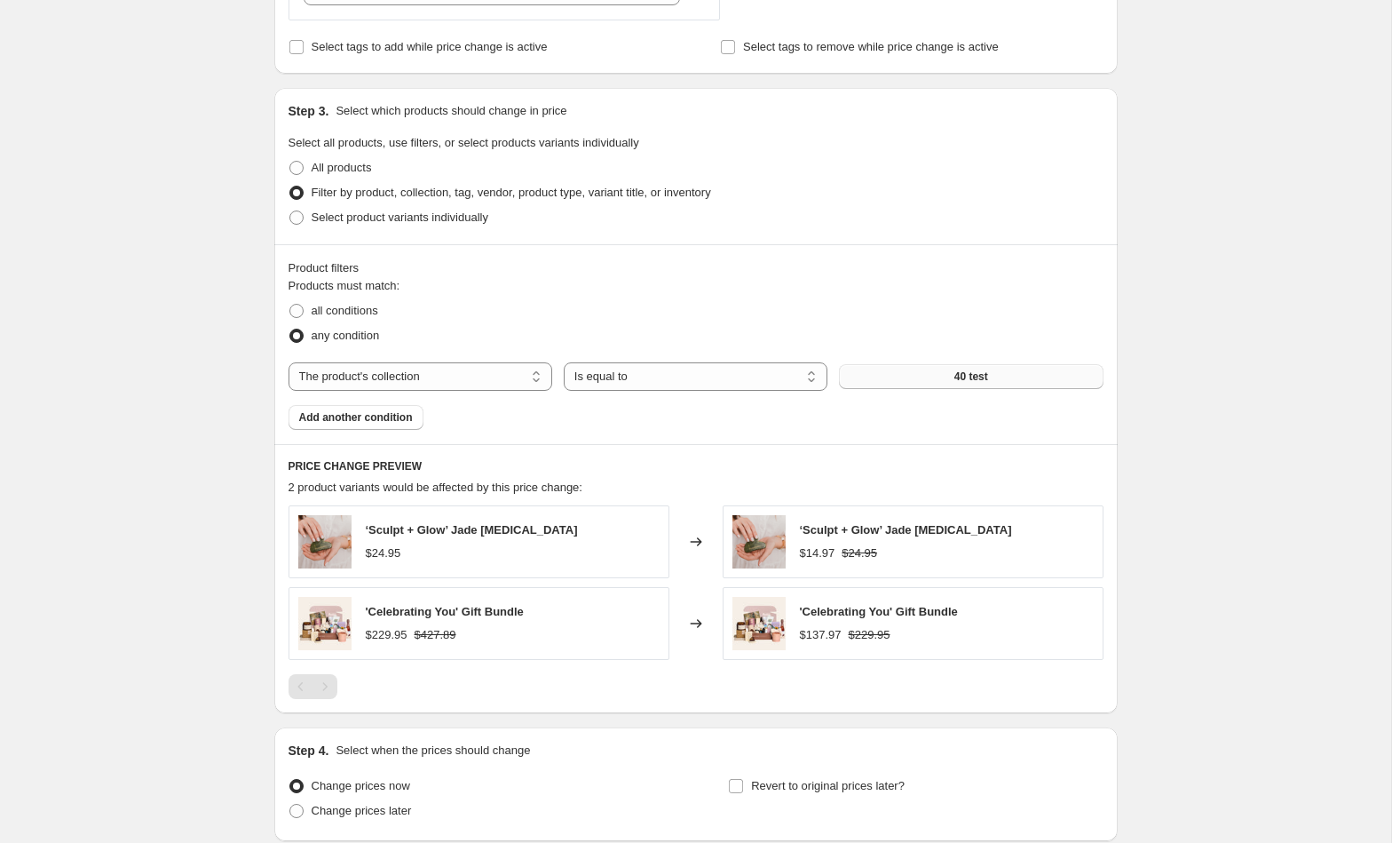
scroll to position [863, 0]
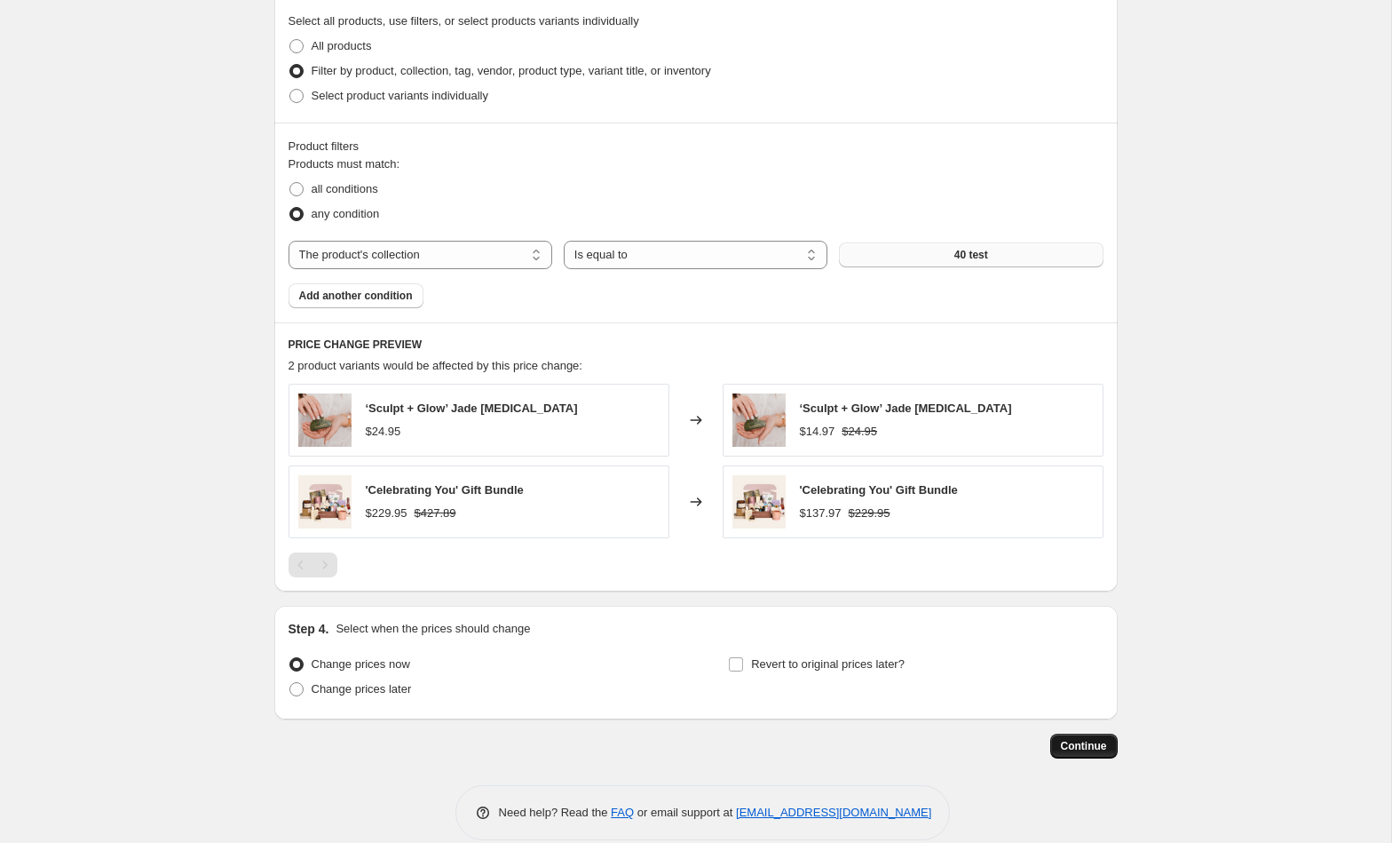
click at [1096, 740] on span "Continue" at bounding box center [1084, 746] width 46 height 14
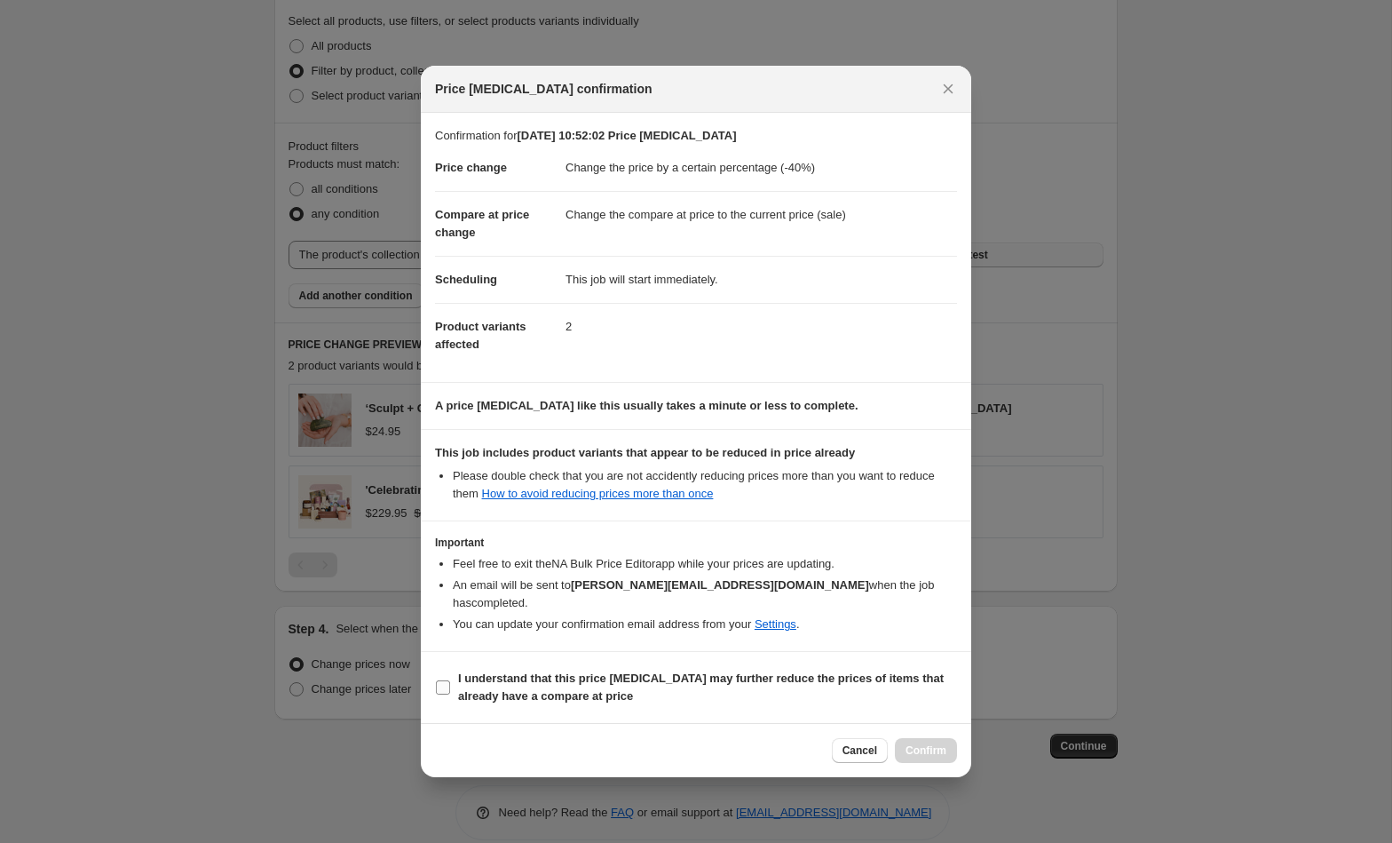
click at [580, 677] on span "I understand that this price [MEDICAL_DATA] may further reduce the prices of it…" at bounding box center [707, 687] width 499 height 36
click at [450, 680] on input "I understand that this price [MEDICAL_DATA] may further reduce the prices of it…" at bounding box center [443, 687] width 14 height 14
checkbox input "true"
click at [939, 743] on span "Confirm" at bounding box center [926, 750] width 41 height 14
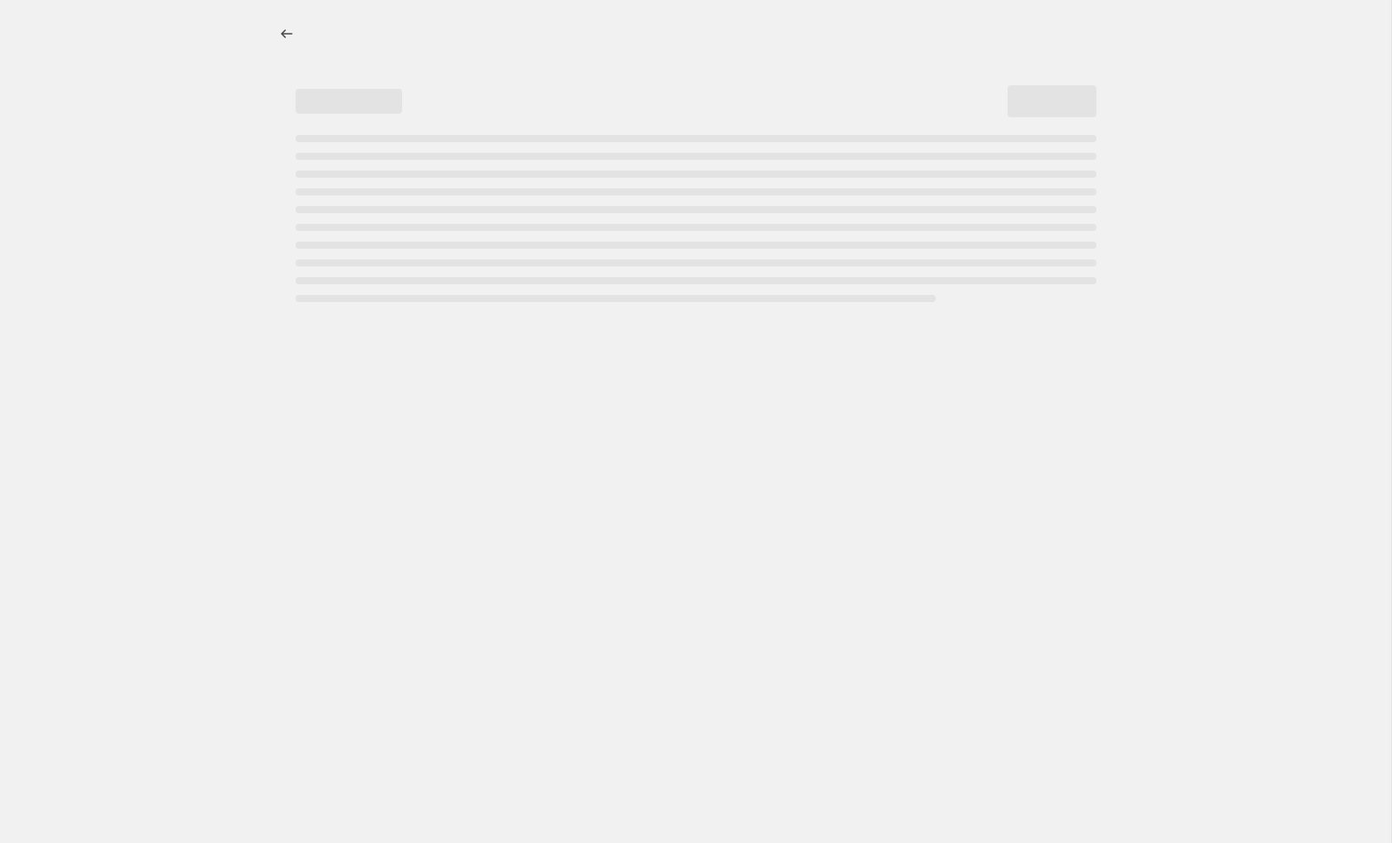
select select "percentage"
select select "collection"
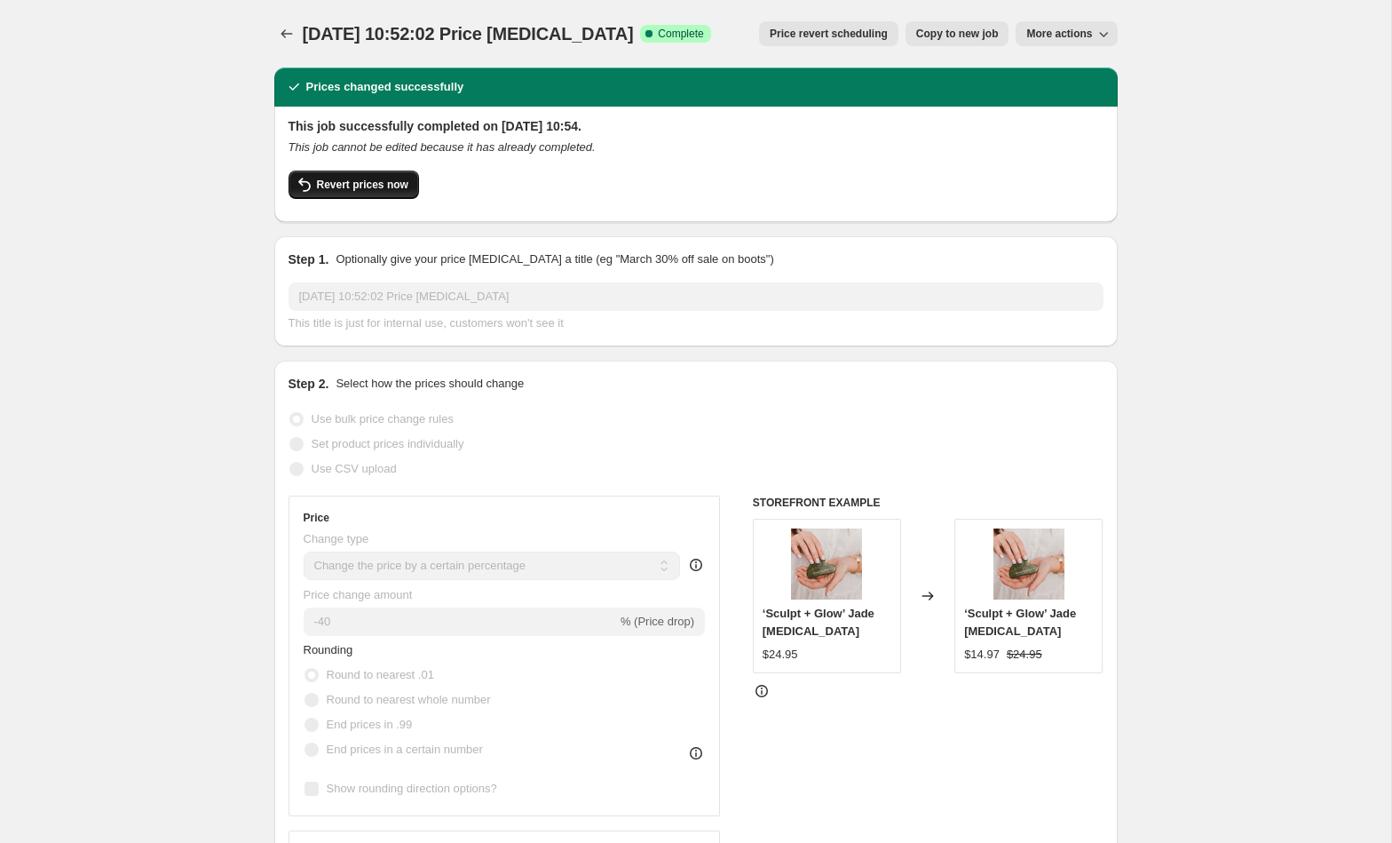
click at [363, 185] on span "Revert prices now" at bounding box center [362, 185] width 91 height 14
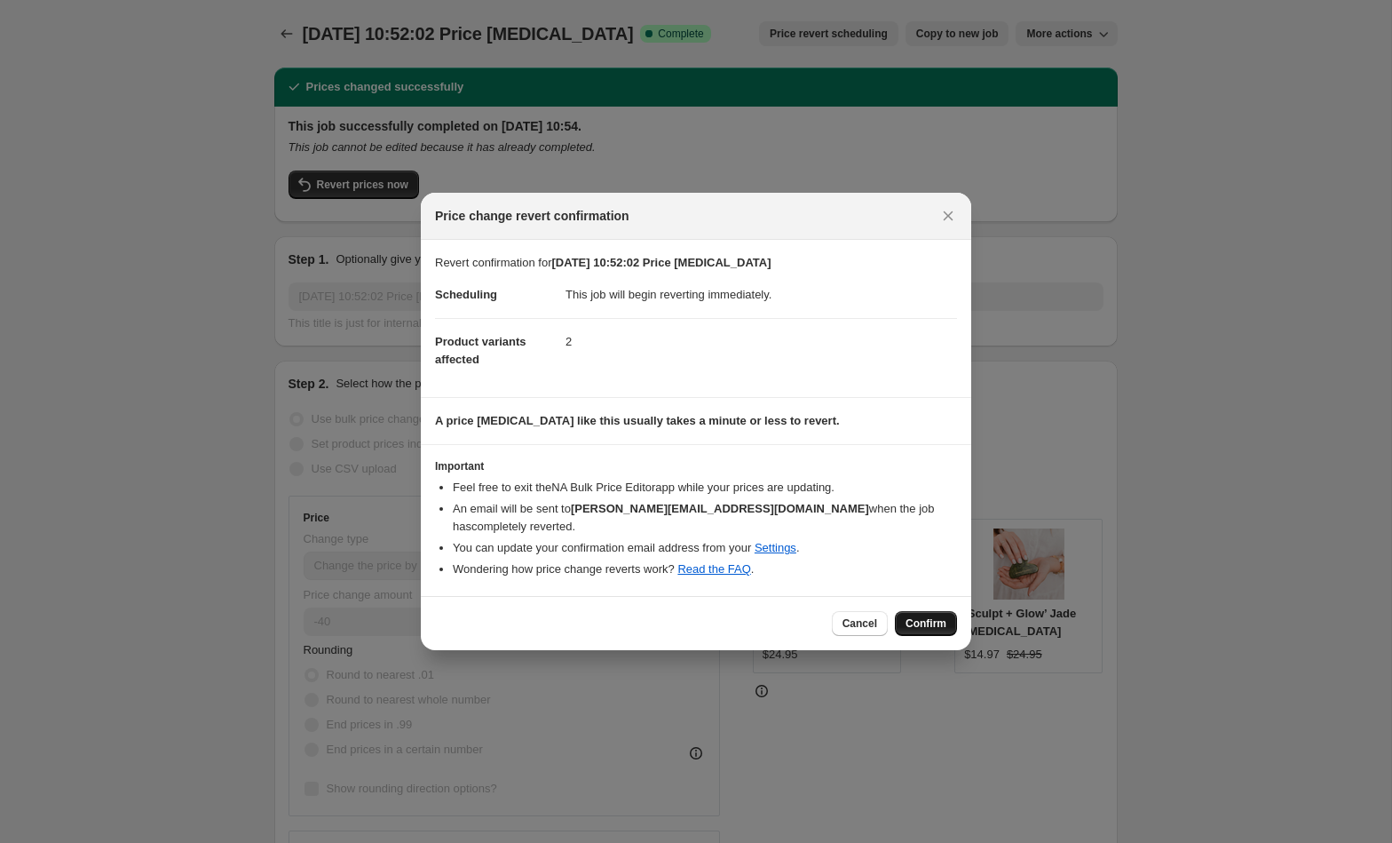
click at [944, 616] on span "Confirm" at bounding box center [926, 623] width 41 height 14
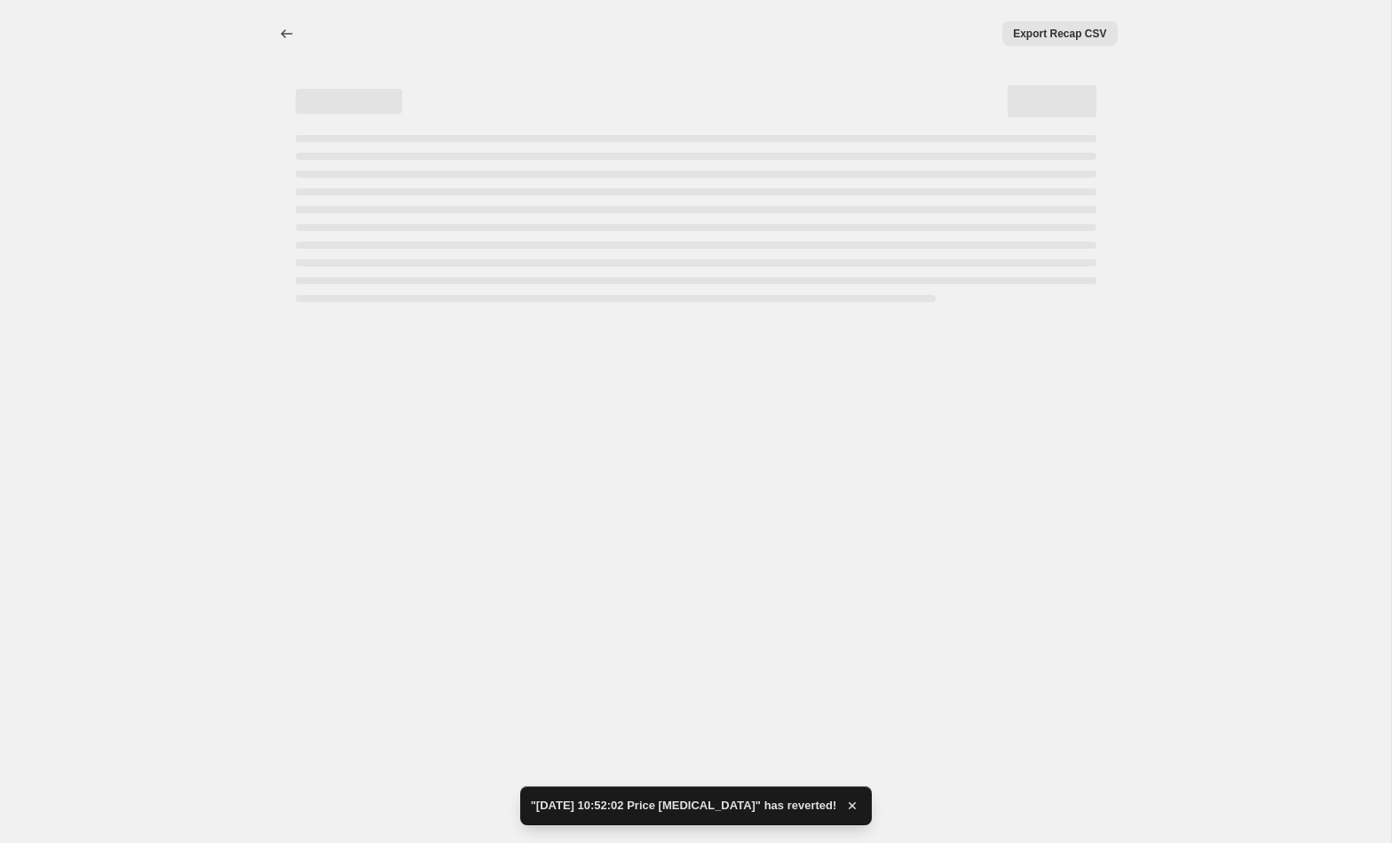
select select "percentage"
select select "collection"
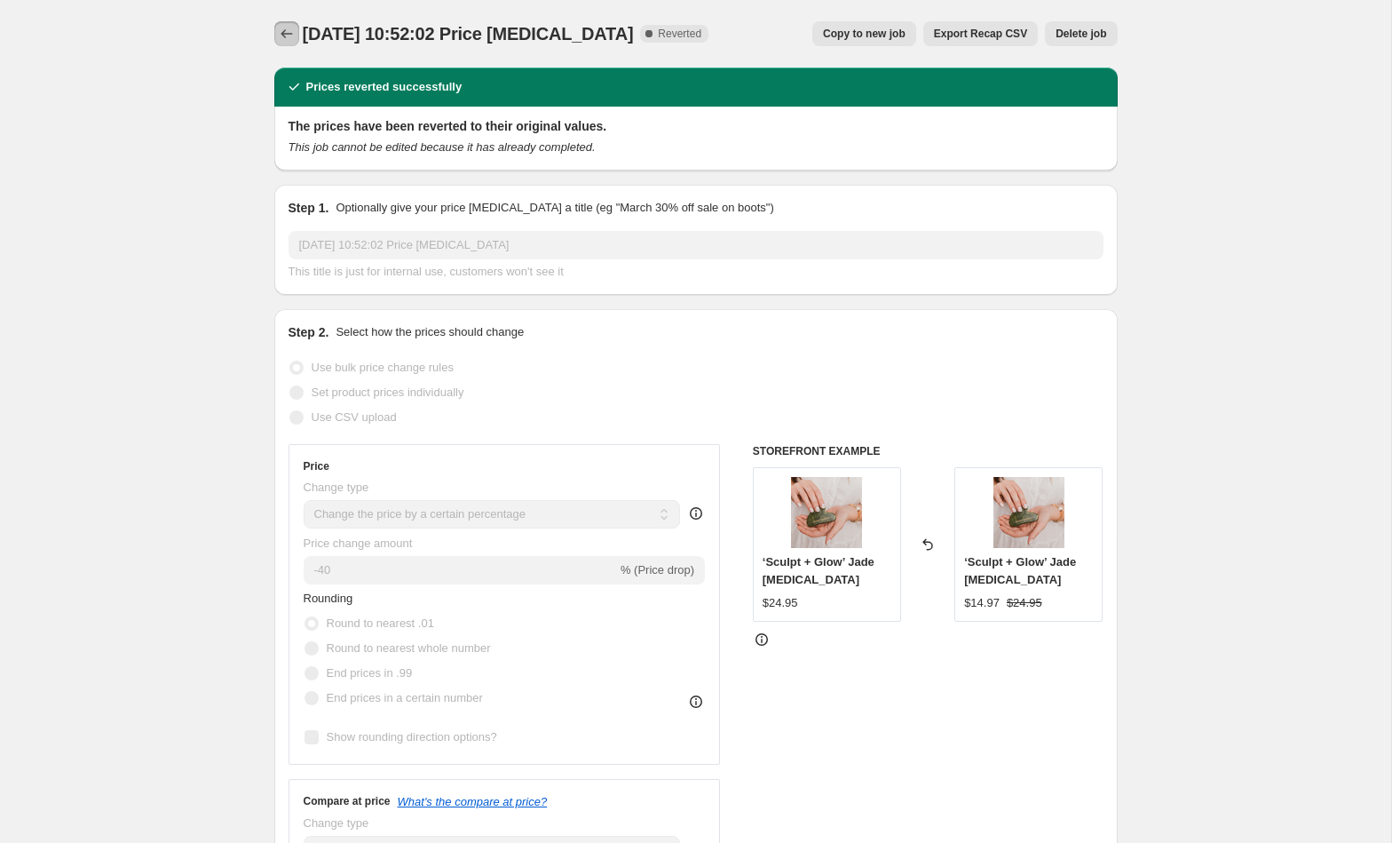
click at [281, 31] on icon "Price change jobs" at bounding box center [287, 34] width 18 height 18
